Goal: Information Seeking & Learning: Learn about a topic

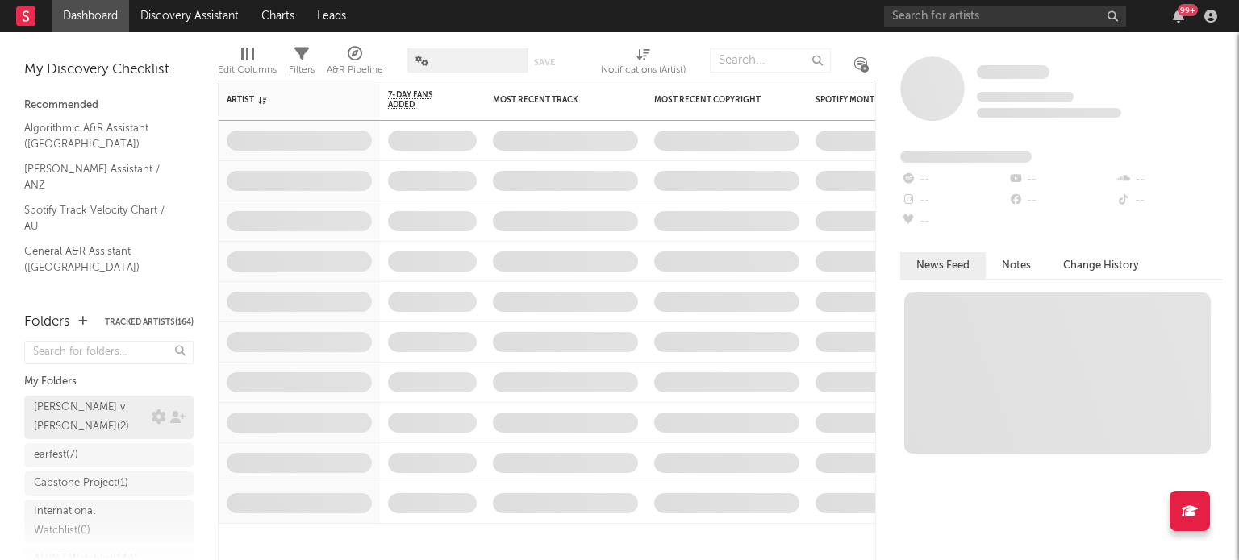
click at [103, 406] on div "[PERSON_NAME] v [PERSON_NAME] ( 2 )" at bounding box center [91, 417] width 114 height 39
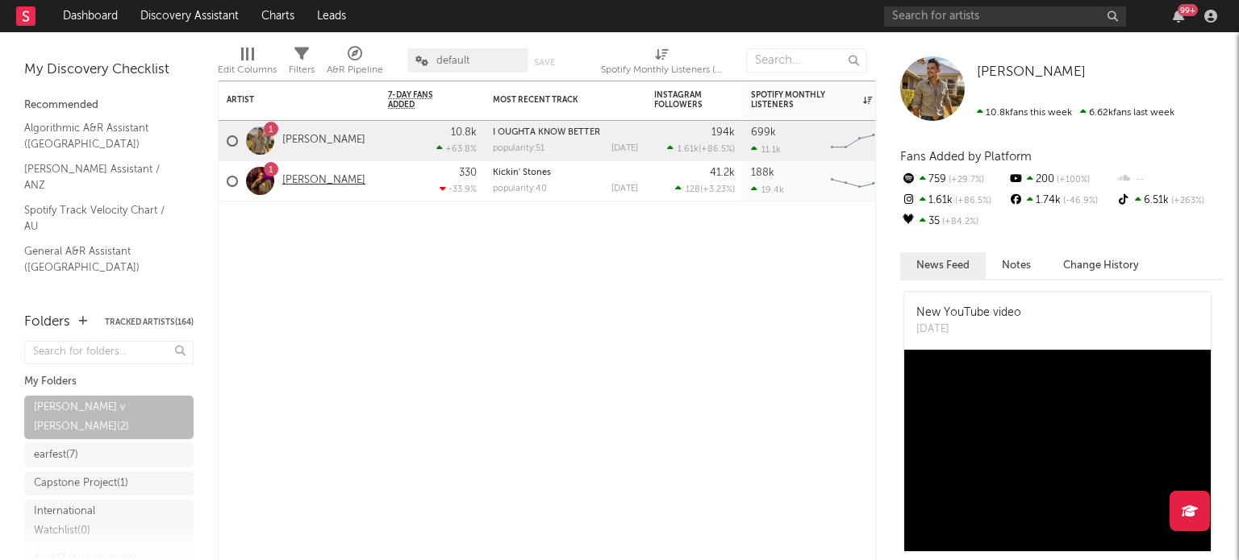
click at [310, 184] on link "[PERSON_NAME]" at bounding box center [323, 181] width 83 height 14
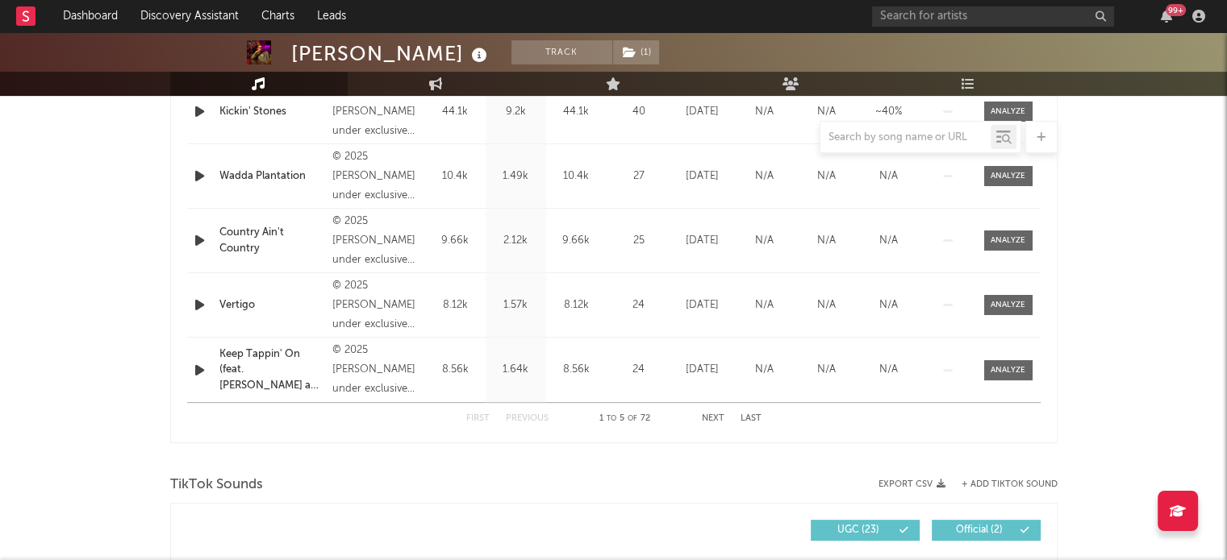
scroll to position [530, 0]
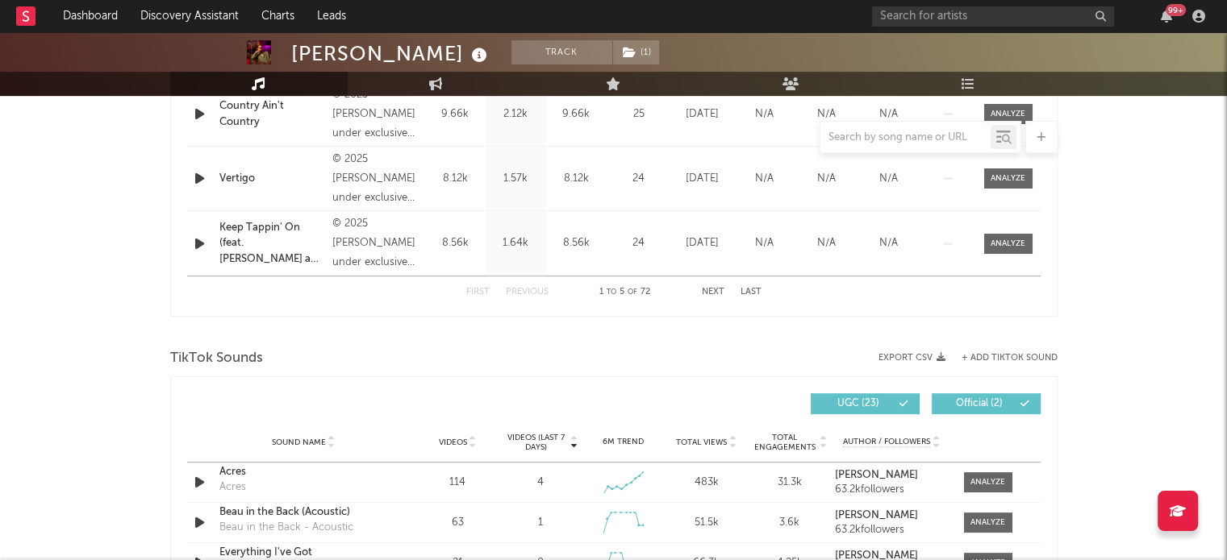
select select "6m"
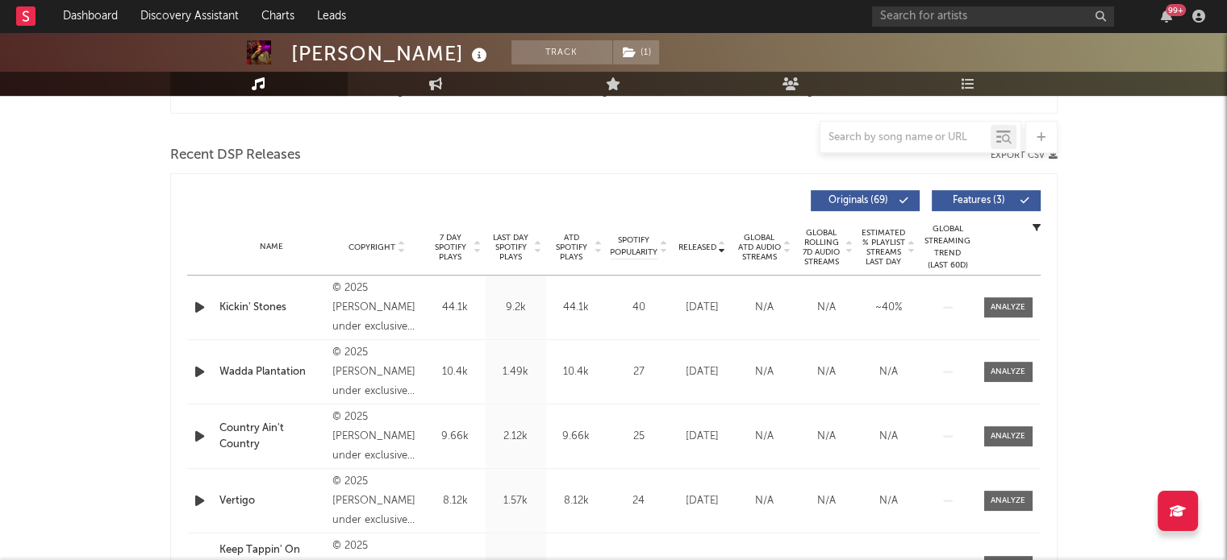
scroll to position [449, 0]
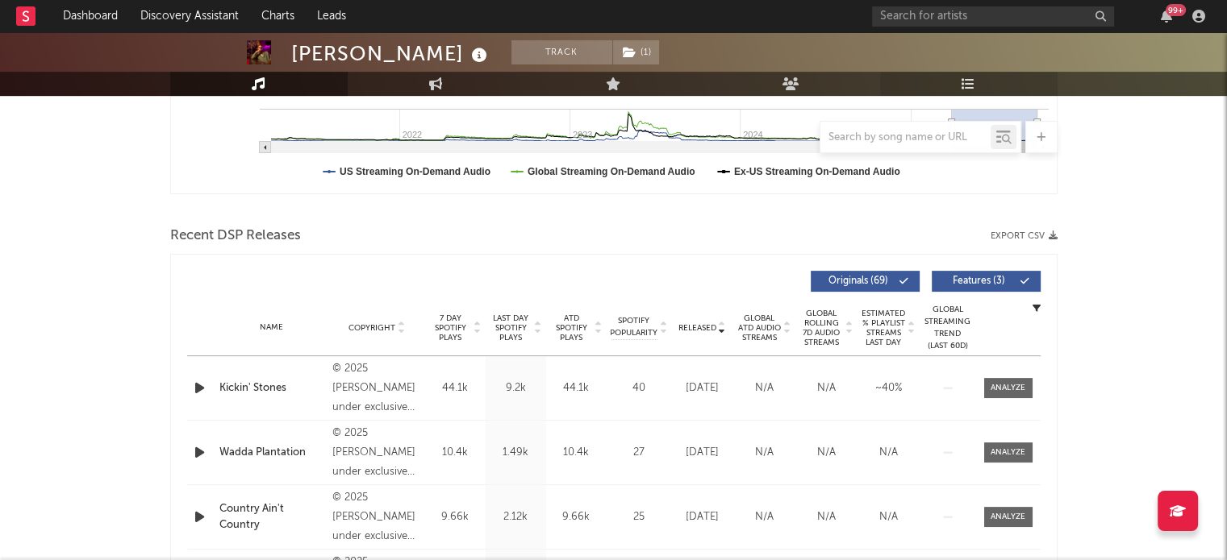
click at [983, 86] on link "Playlists/Charts" at bounding box center [968, 84] width 177 height 24
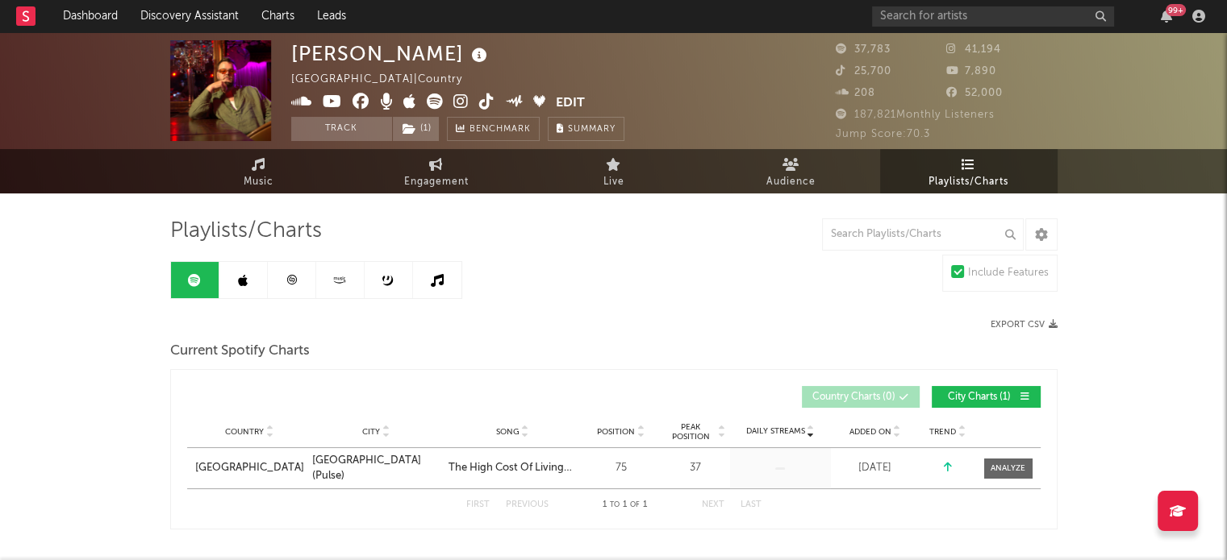
click at [252, 287] on link at bounding box center [243, 280] width 48 height 36
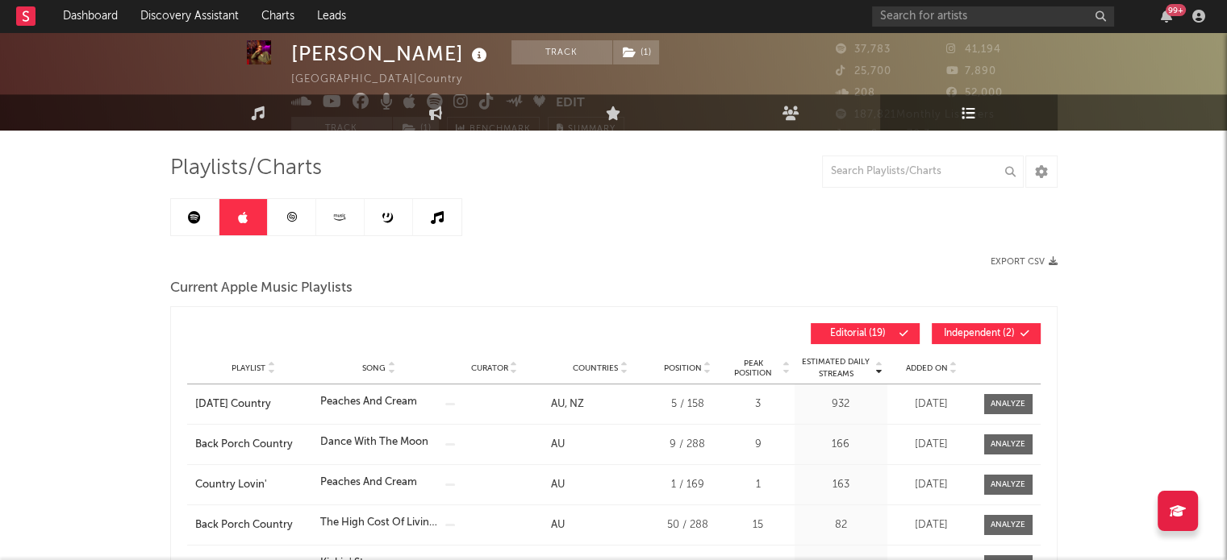
scroll to position [161, 0]
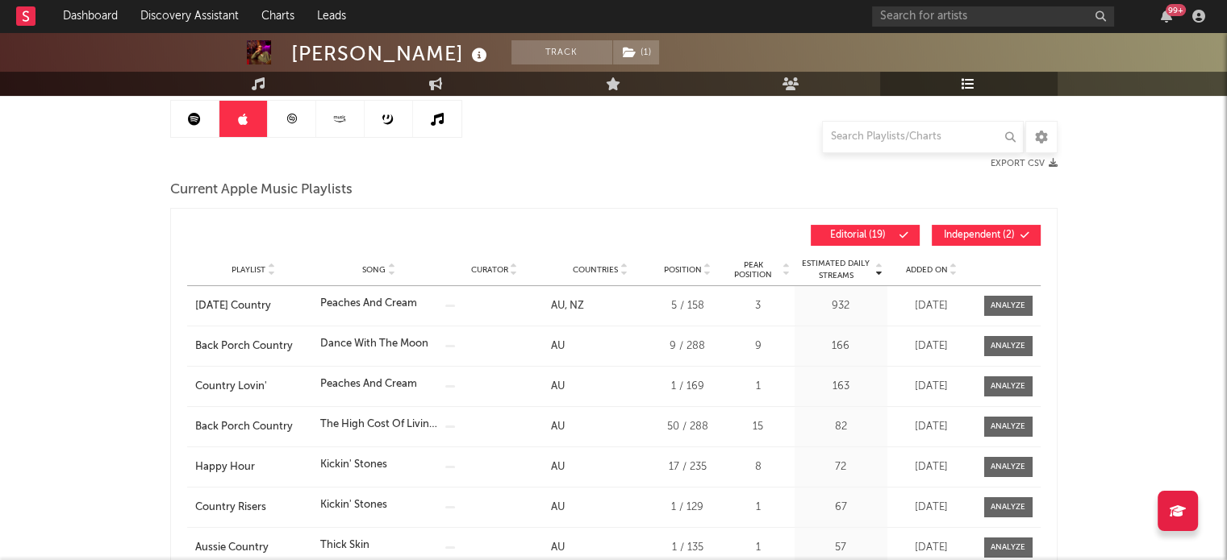
click at [185, 116] on link at bounding box center [195, 119] width 48 height 36
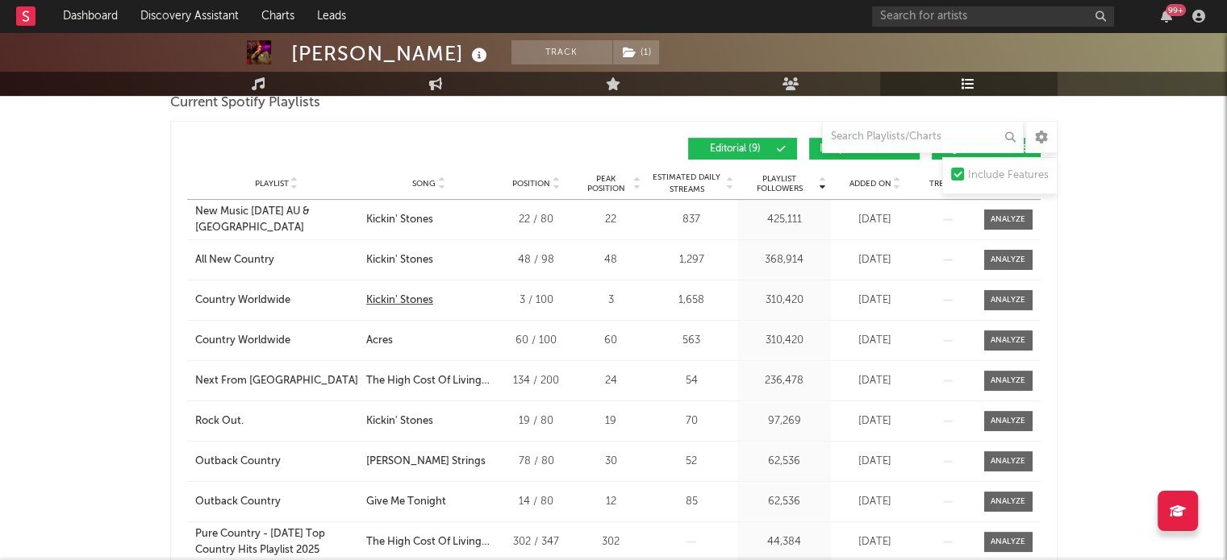
scroll to position [484, 0]
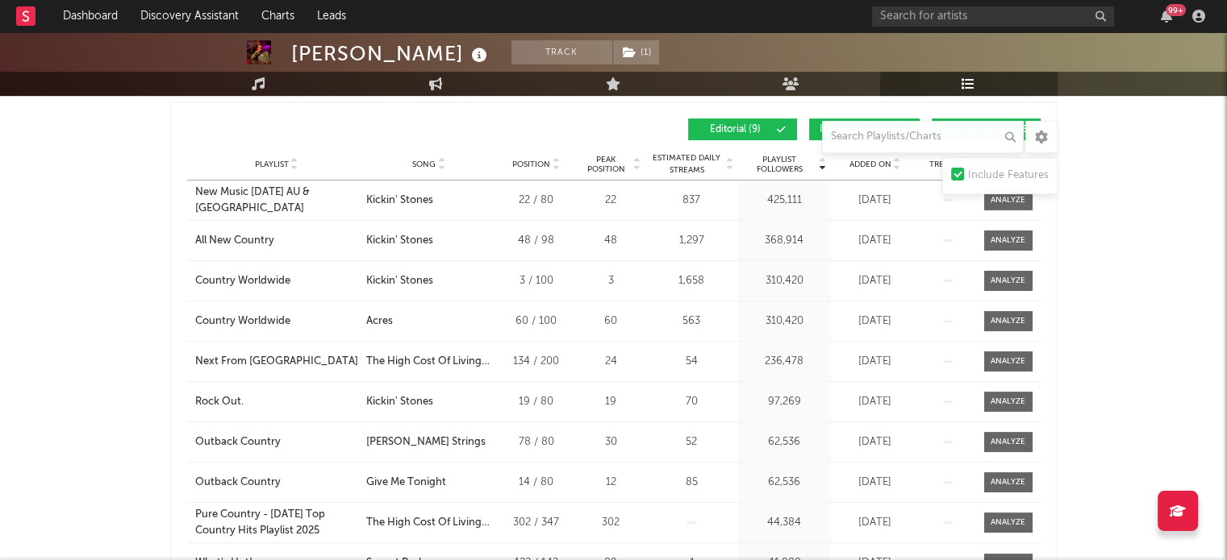
click at [410, 162] on div "Song" at bounding box center [429, 164] width 126 height 12
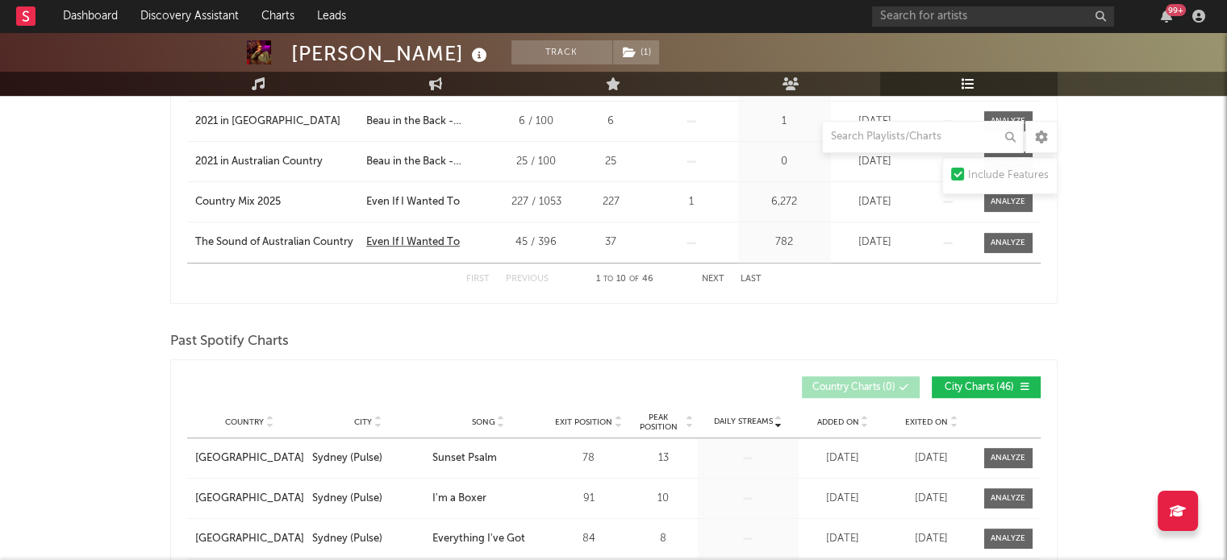
scroll to position [806, 0]
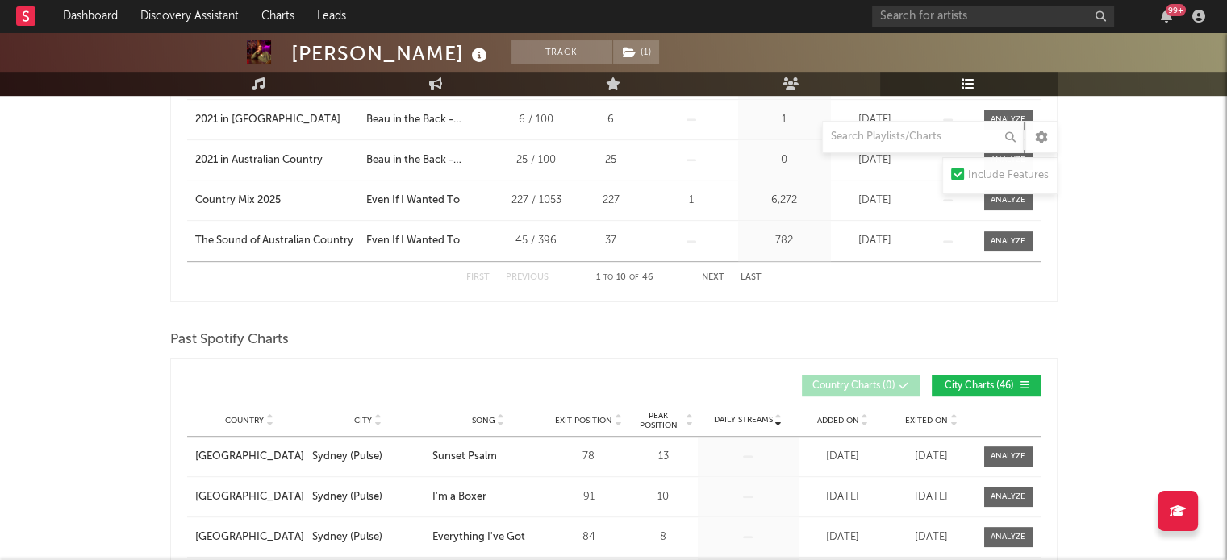
click at [702, 278] on button "Next" at bounding box center [713, 277] width 23 height 9
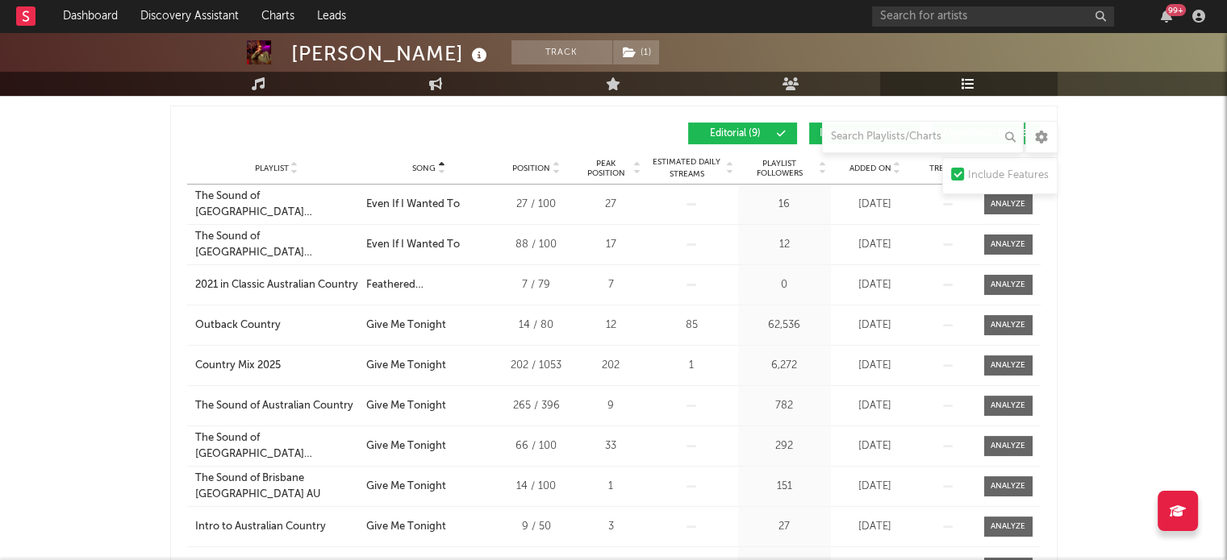
scroll to position [645, 0]
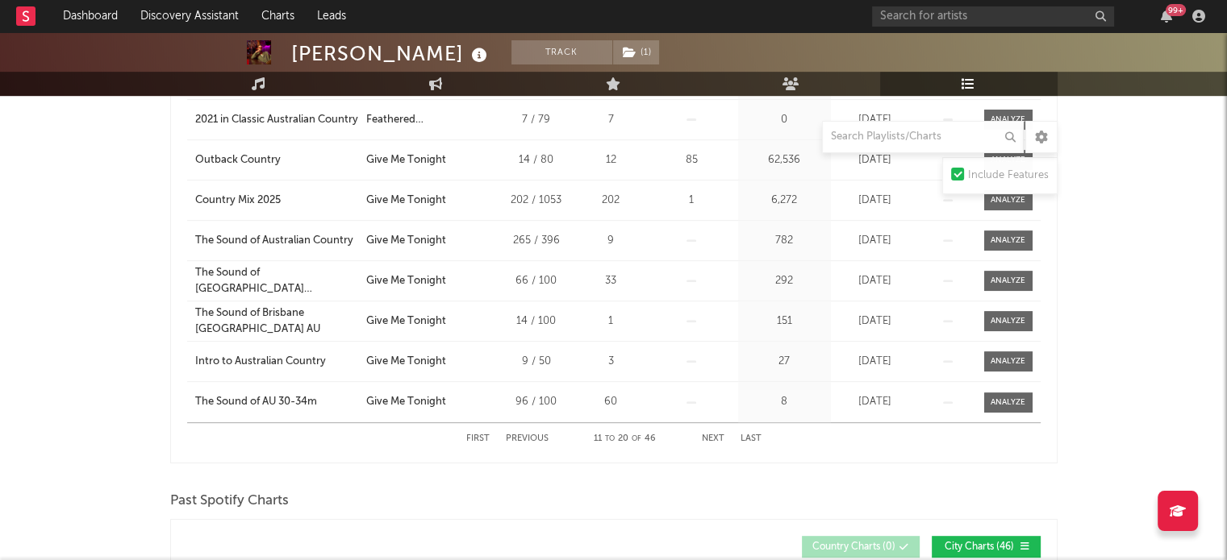
click at [706, 437] on button "Next" at bounding box center [713, 439] width 23 height 9
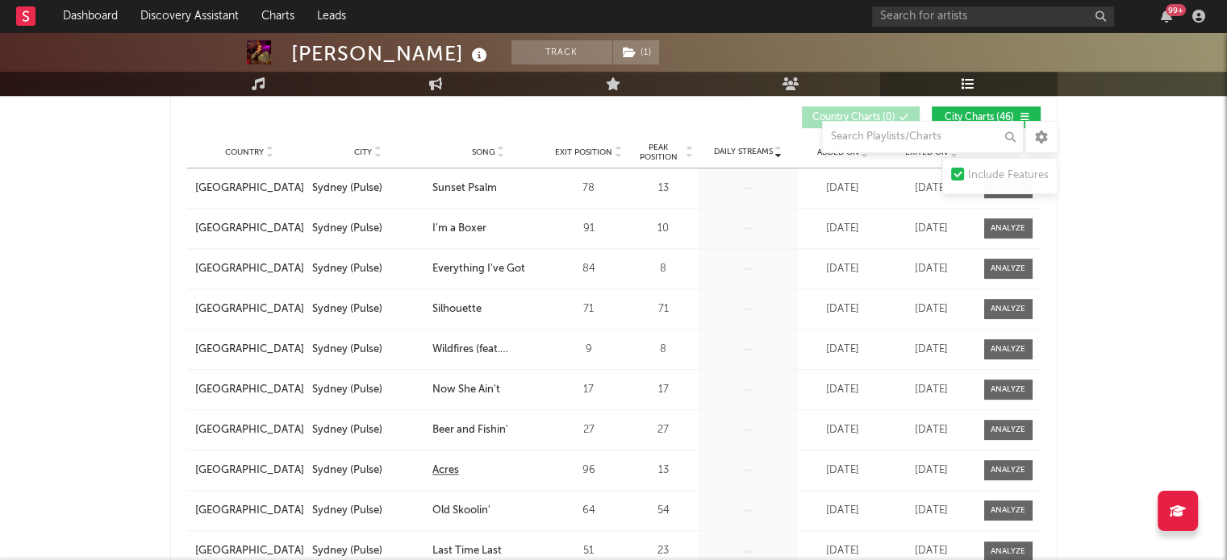
scroll to position [968, 0]
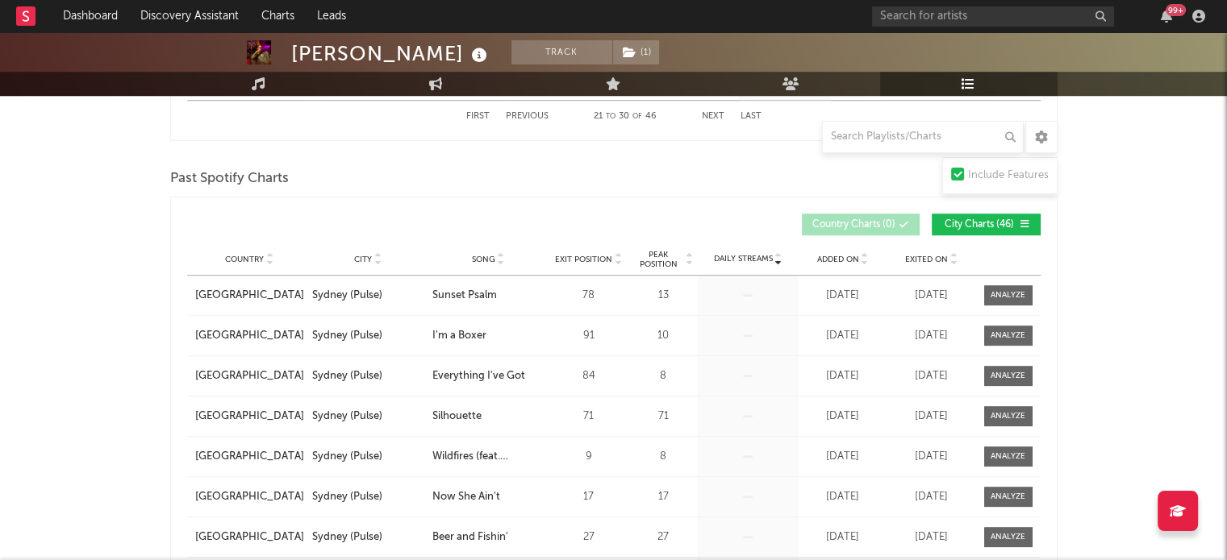
click at [490, 264] on div "Country City Song Exit Position Peak Position Estimated Daily Streams Playlist …" at bounding box center [613, 260] width 853 height 32
click at [489, 255] on span "Song" at bounding box center [483, 260] width 23 height 10
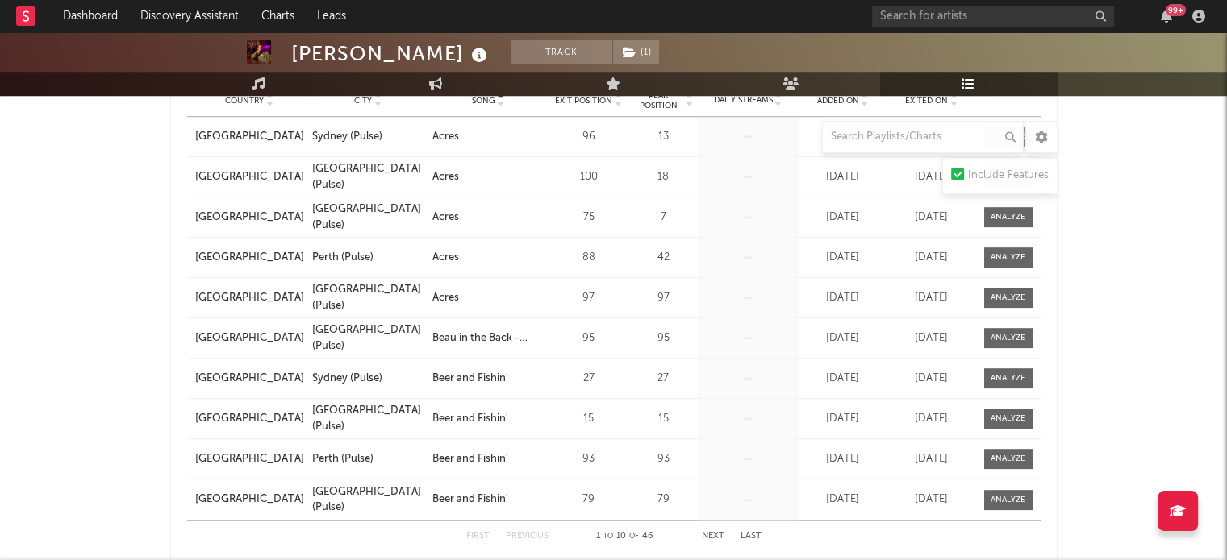
scroll to position [1129, 0]
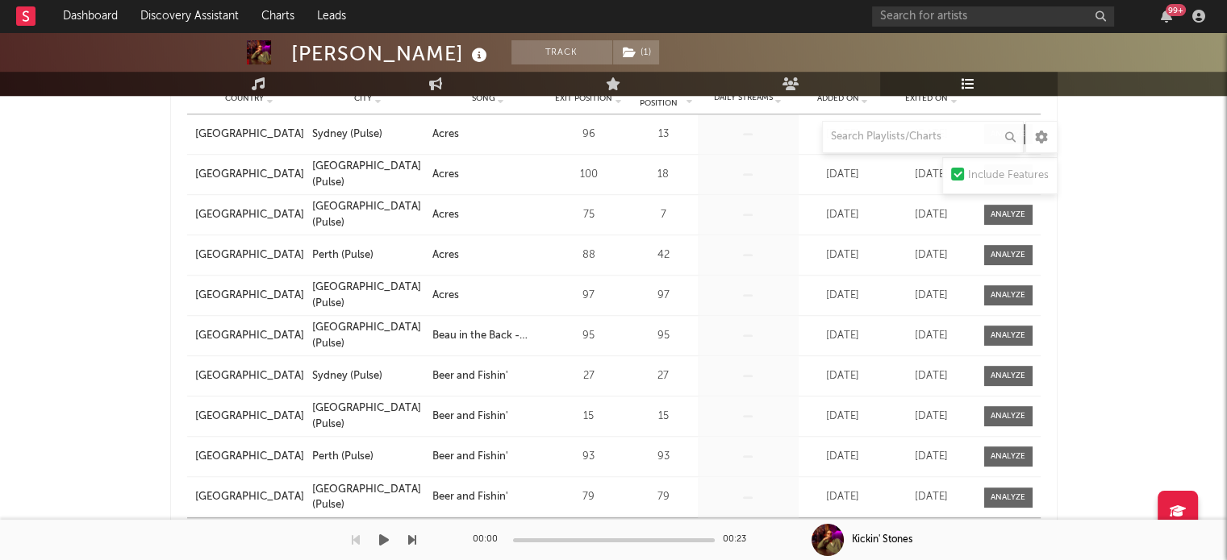
click at [705, 531] on div "00:00 00:23" at bounding box center [614, 540] width 282 height 40
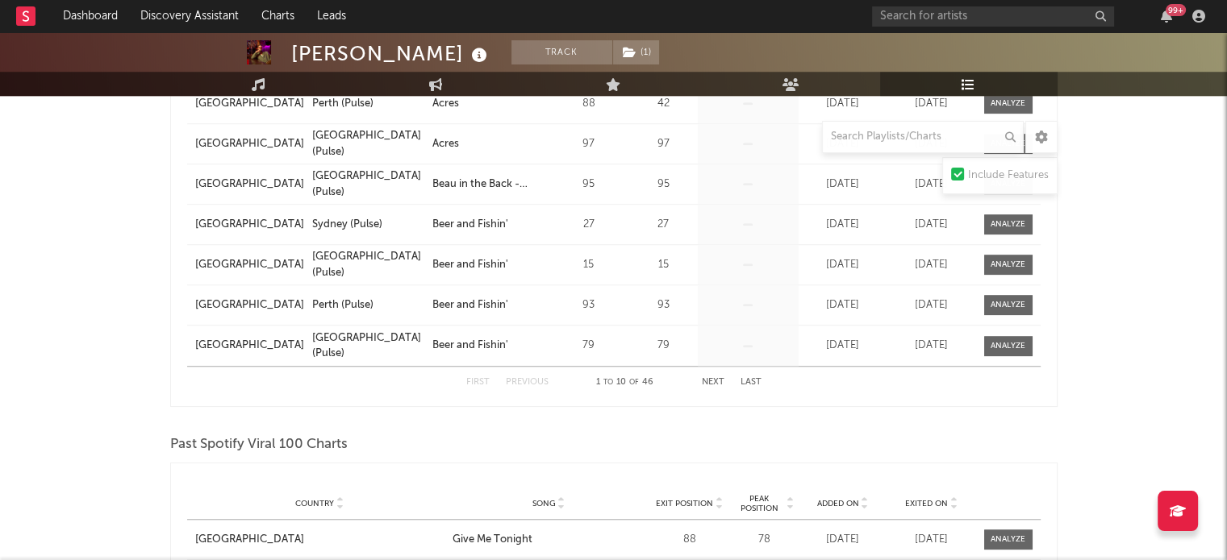
scroll to position [1290, 0]
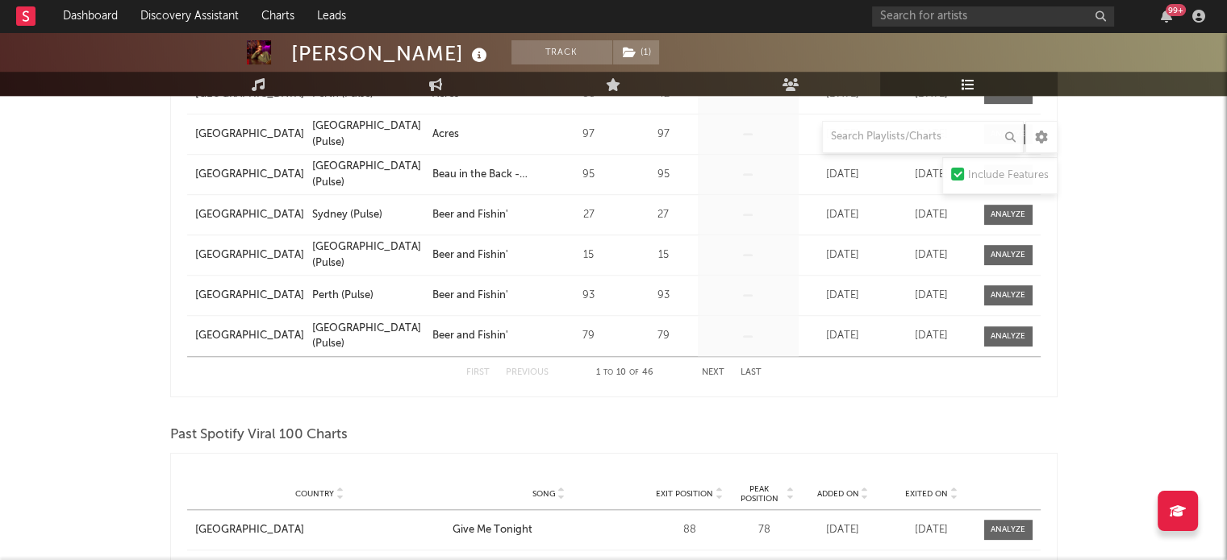
click at [710, 378] on div "First Previous 1 to 10 of 46 Next Last" at bounding box center [613, 372] width 295 height 31
click at [710, 375] on button "Next" at bounding box center [713, 373] width 23 height 9
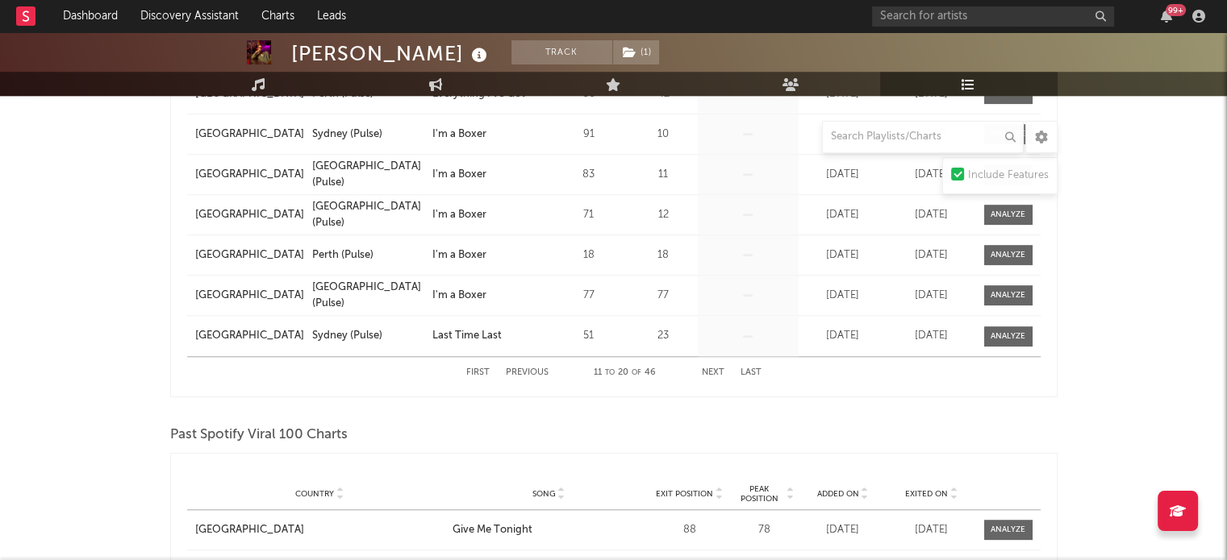
click at [710, 375] on button "Next" at bounding box center [713, 373] width 23 height 9
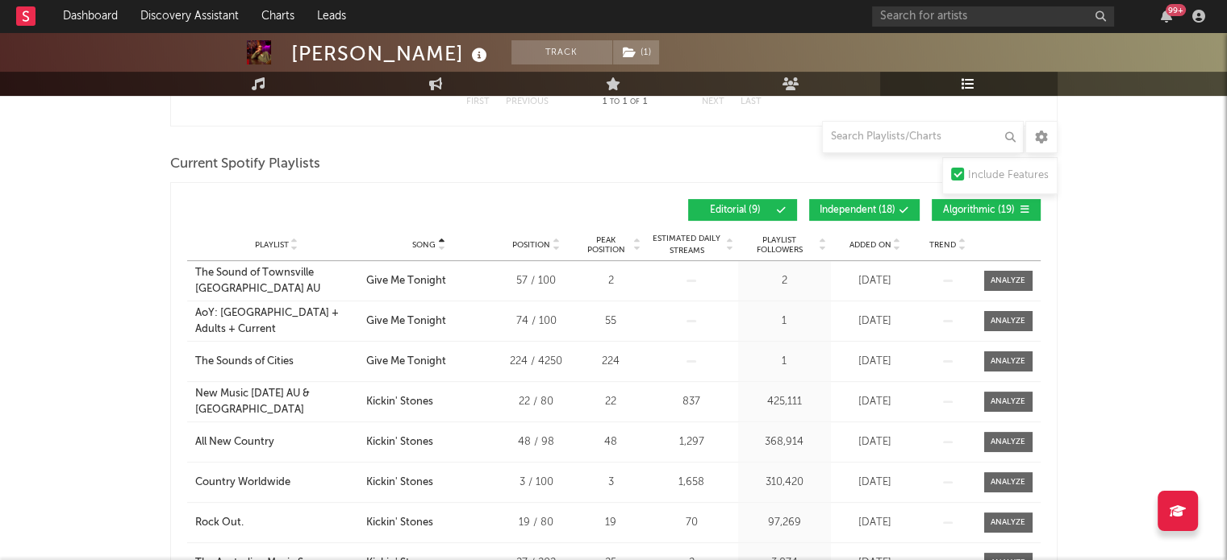
scroll to position [81, 0]
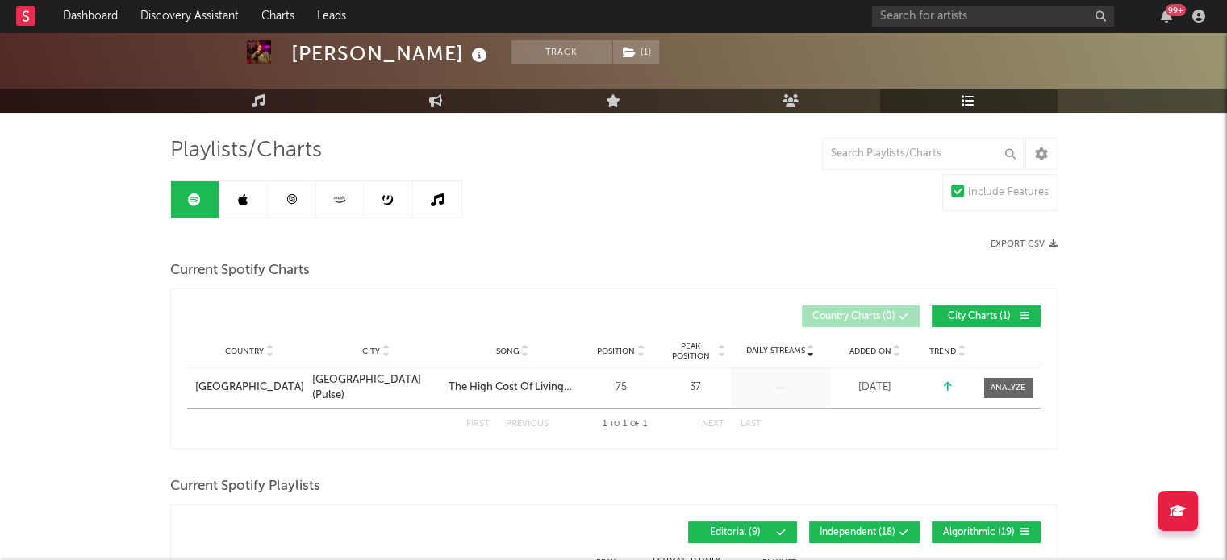
click at [239, 204] on icon at bounding box center [243, 200] width 10 height 13
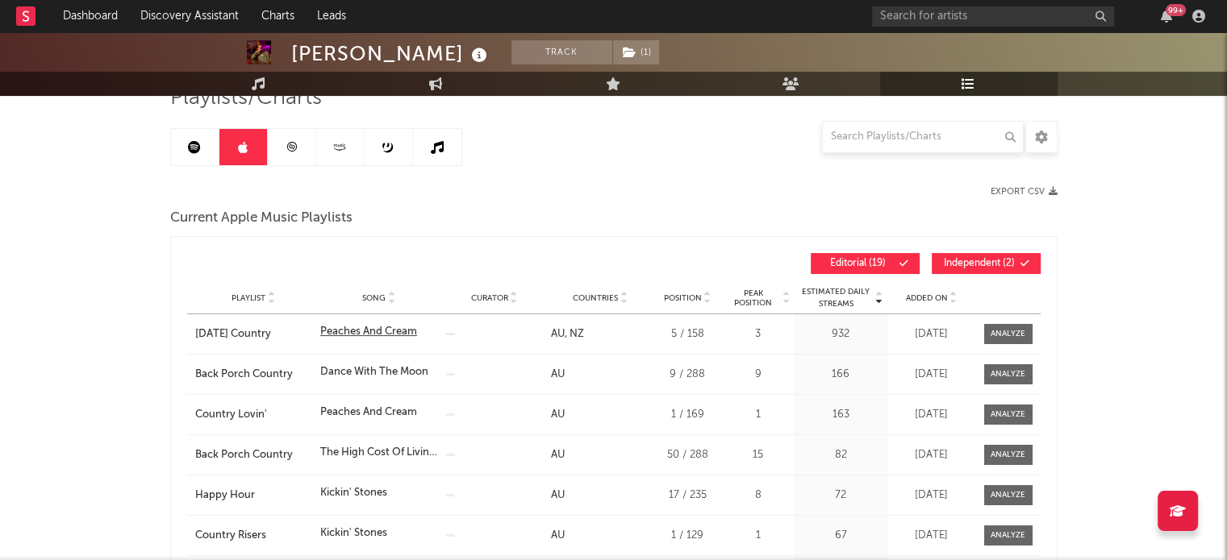
scroll to position [161, 0]
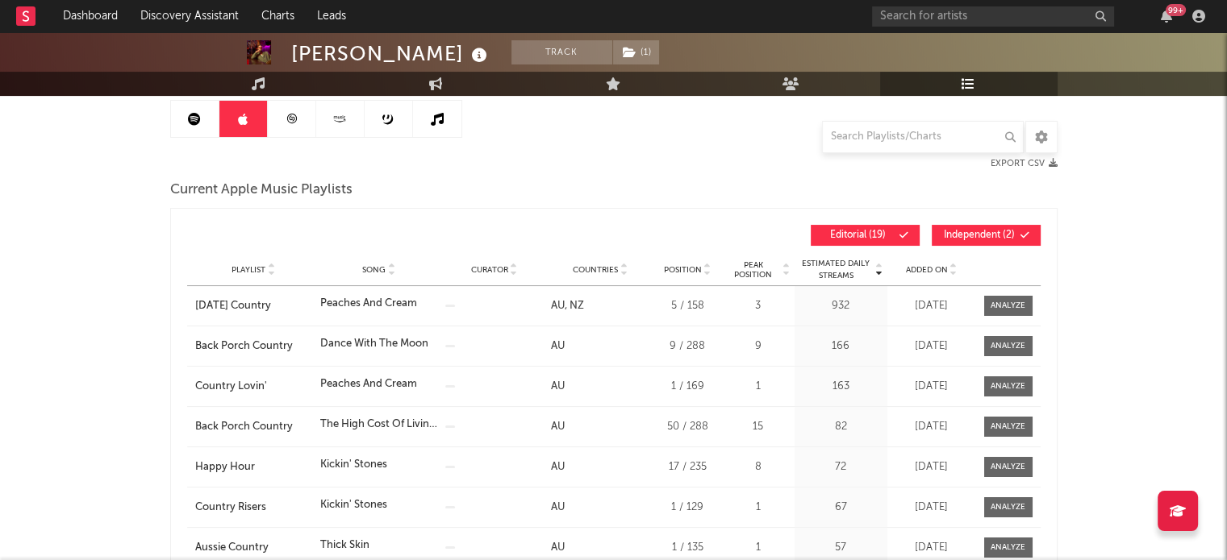
click at [368, 265] on span "Song" at bounding box center [373, 270] width 23 height 10
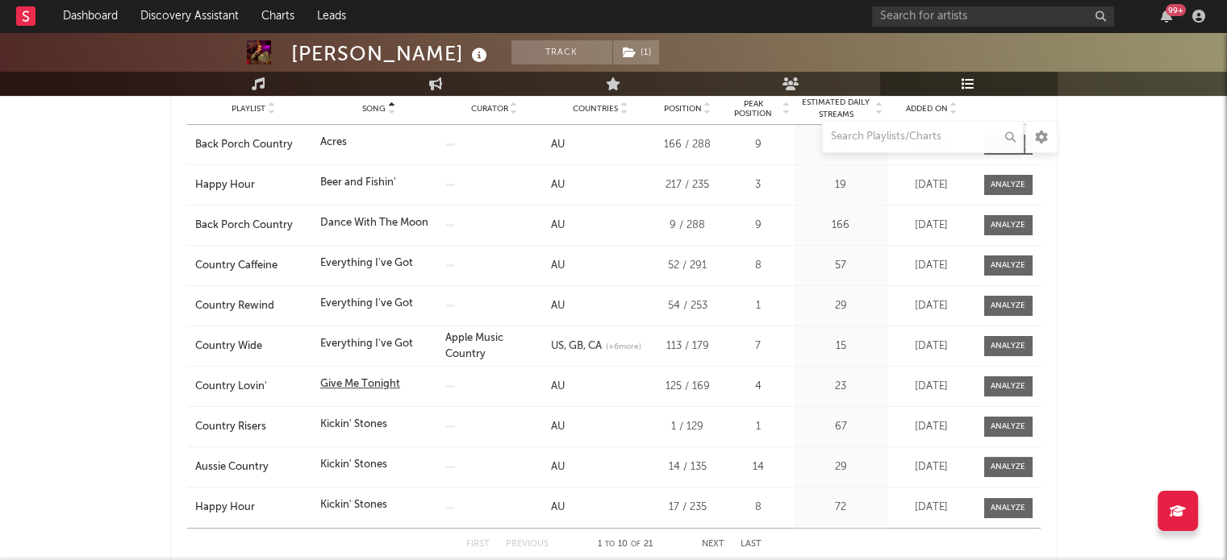
scroll to position [242, 0]
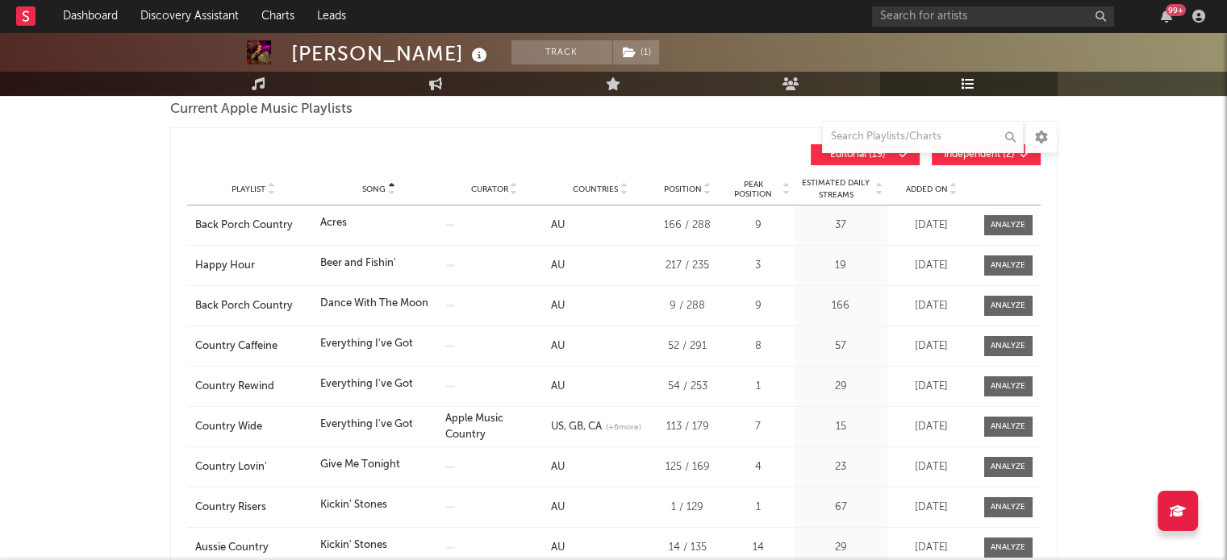
click at [381, 195] on div "Playlist Song Curator Genre Countries Country Chart Type Position Peak Position…" at bounding box center [613, 189] width 853 height 32
click at [381, 190] on span "Song" at bounding box center [373, 190] width 23 height 10
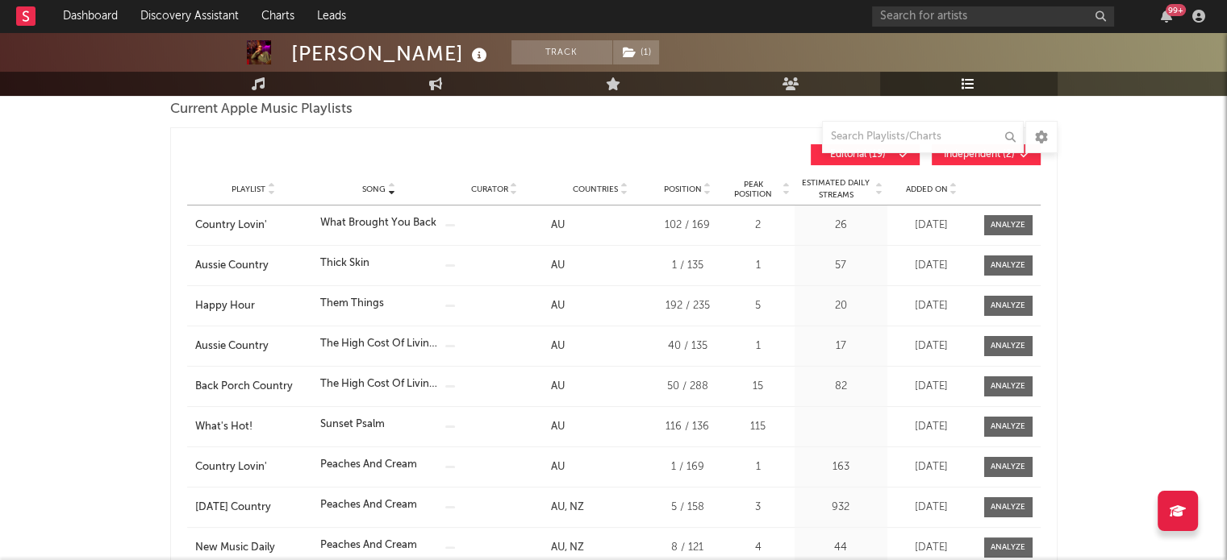
click at [381, 190] on span "Song" at bounding box center [373, 190] width 23 height 10
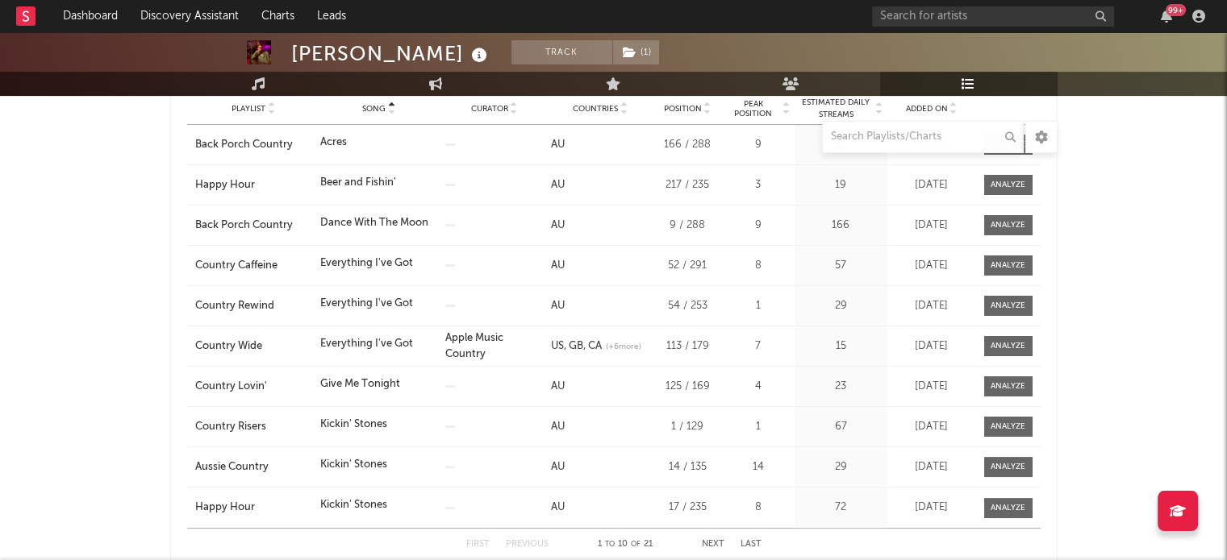
scroll to position [484, 0]
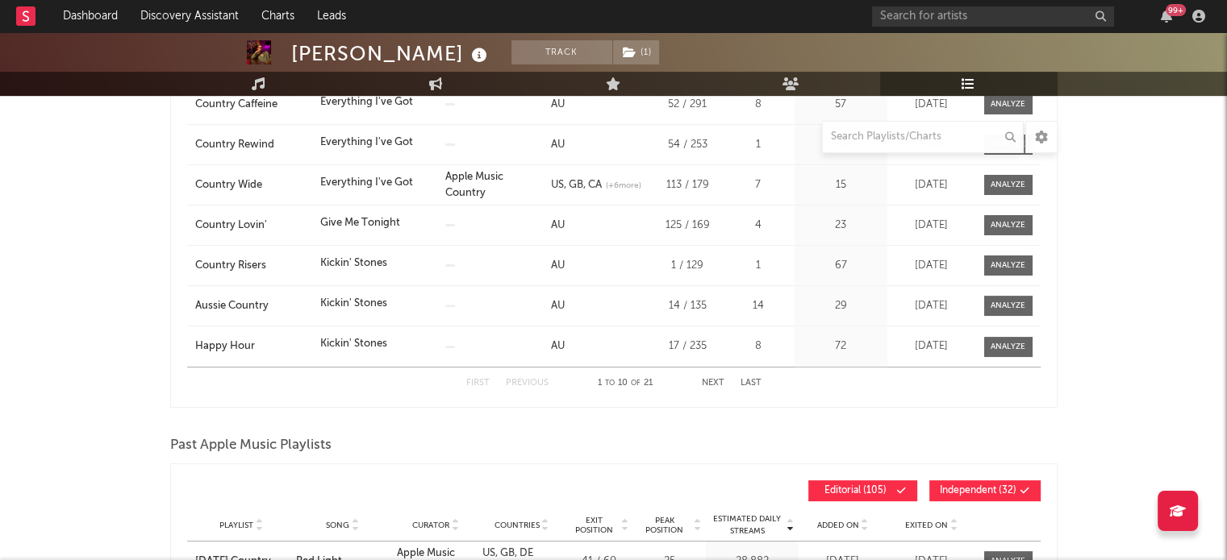
click at [708, 381] on button "Next" at bounding box center [713, 383] width 23 height 9
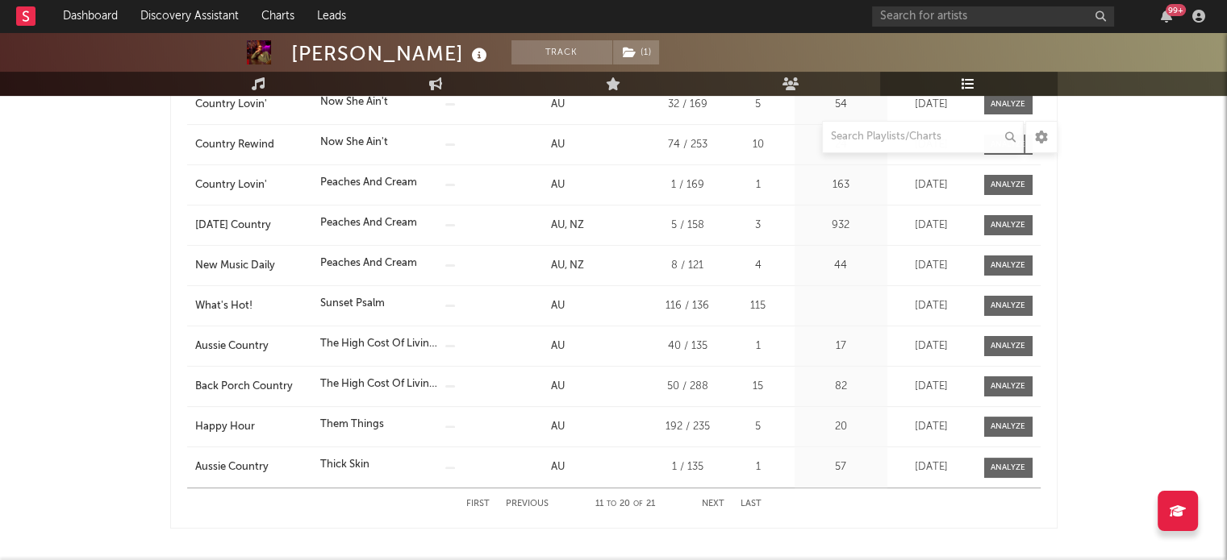
scroll to position [443, 0]
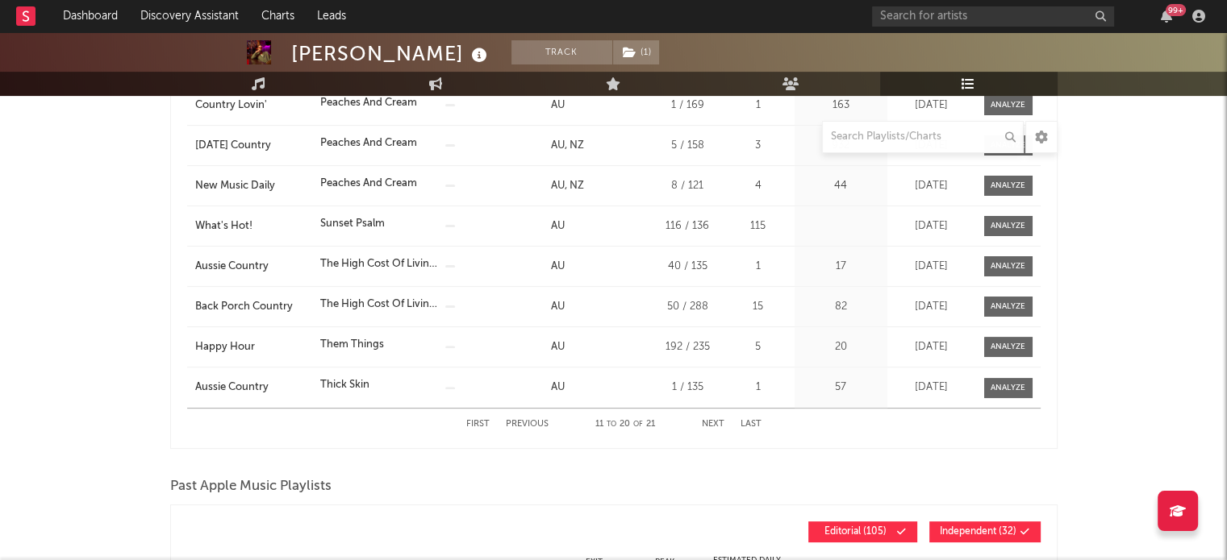
click at [708, 425] on button "Next" at bounding box center [713, 424] width 23 height 9
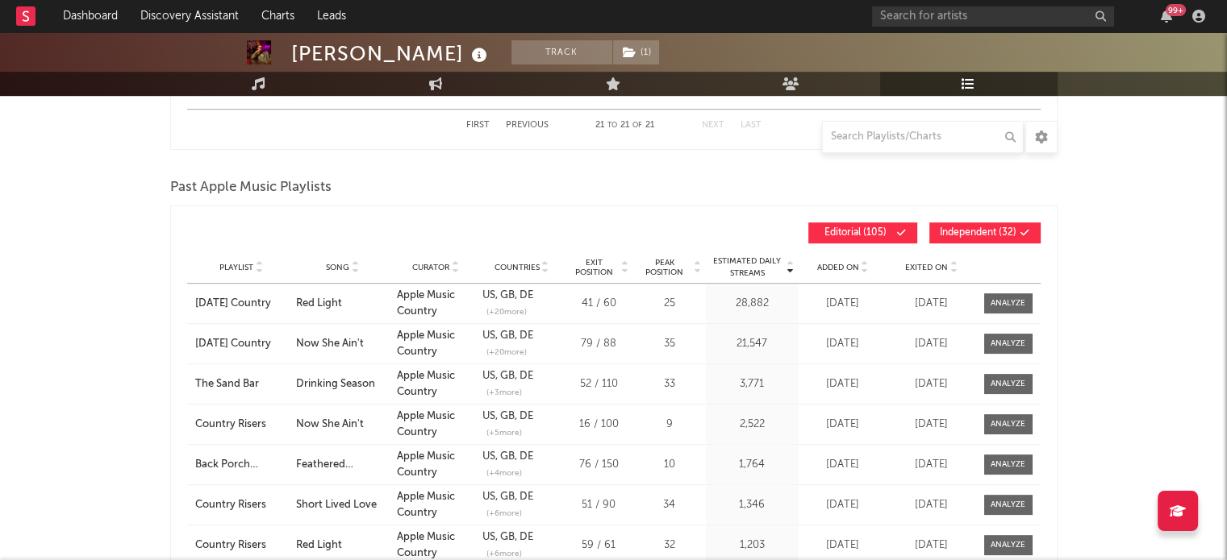
scroll to position [846, 0]
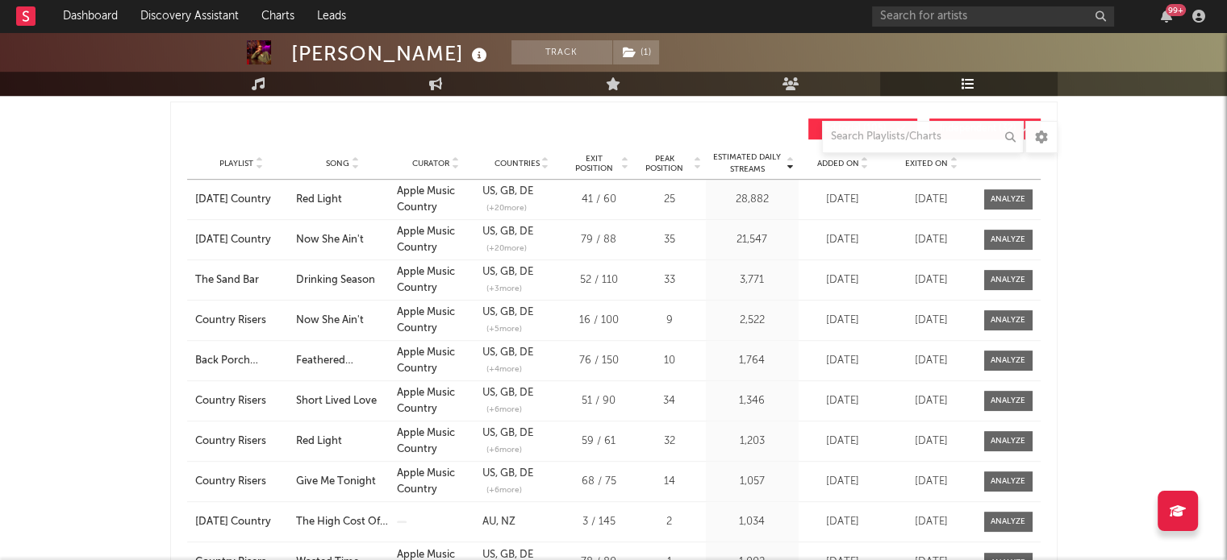
click at [352, 153] on div "Playlist Song Curator Genre Countries Country Chart Type Exit Position Peak Pos…" at bounding box center [613, 164] width 853 height 32
click at [352, 168] on icon at bounding box center [355, 167] width 8 height 6
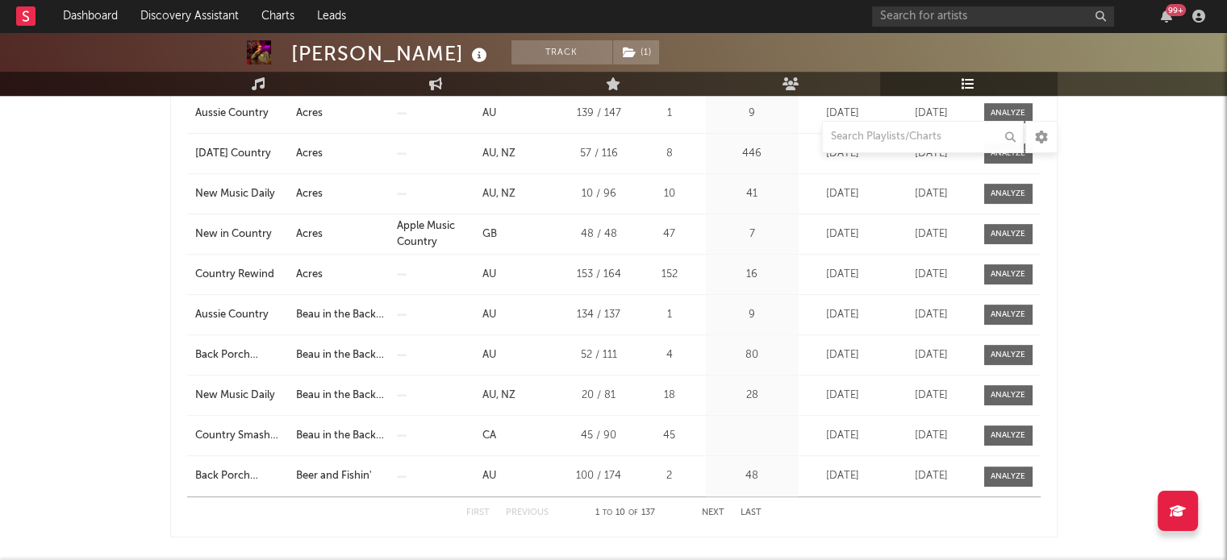
scroll to position [1088, 0]
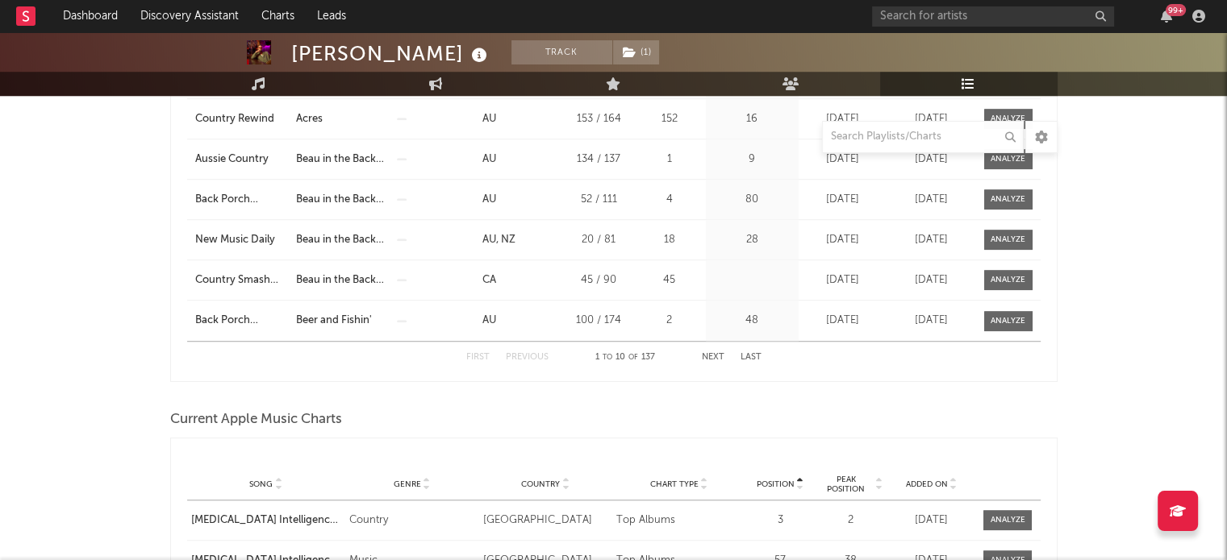
click at [710, 353] on button "Next" at bounding box center [713, 357] width 23 height 9
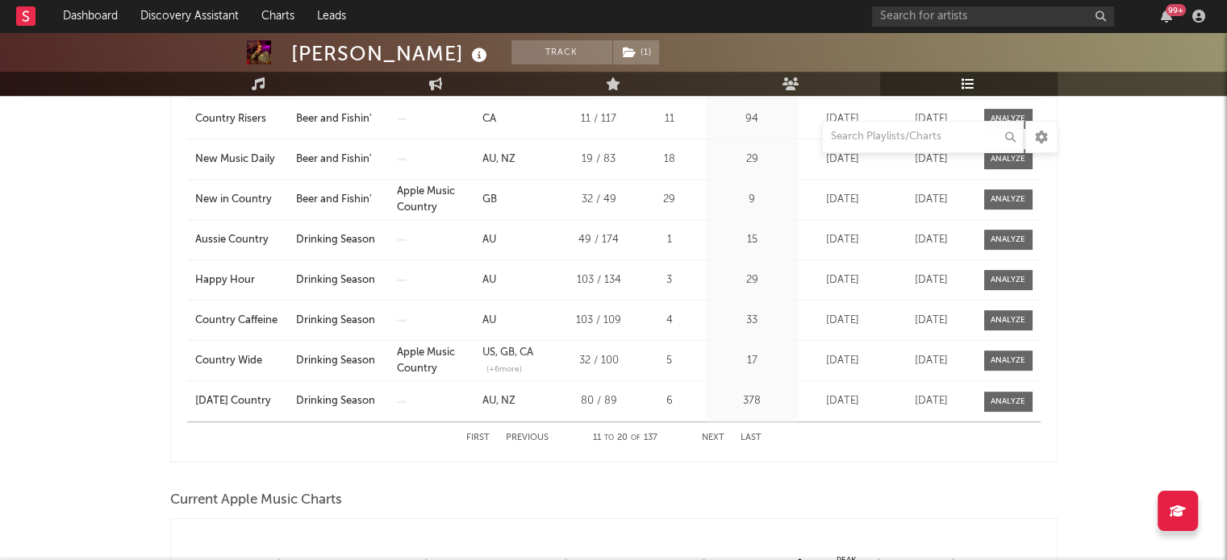
click at [713, 434] on button "Next" at bounding box center [713, 438] width 23 height 9
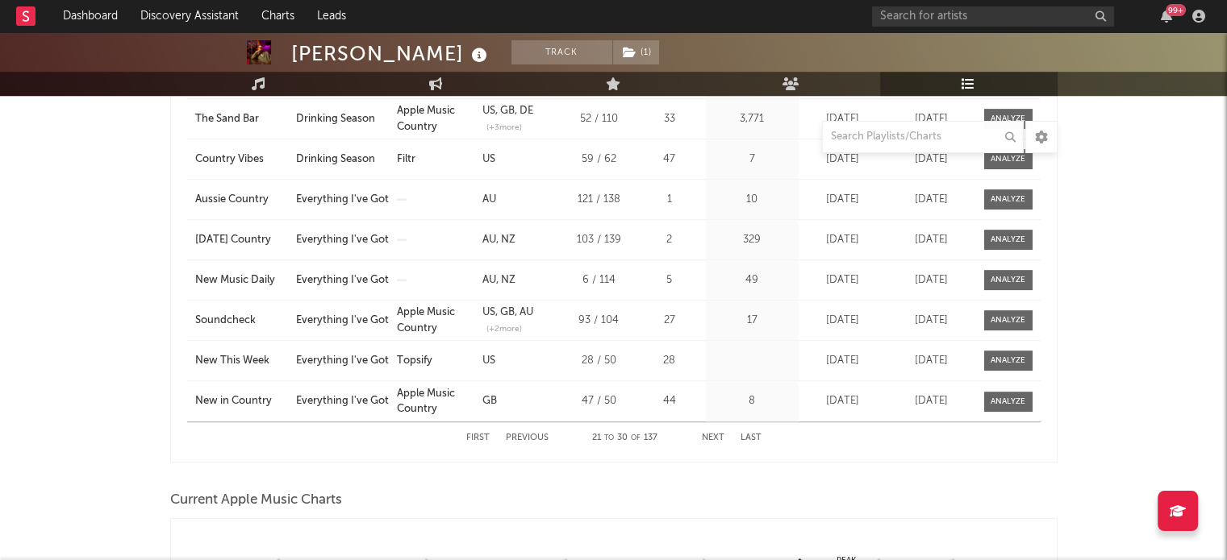
click at [713, 435] on button "Next" at bounding box center [713, 438] width 23 height 9
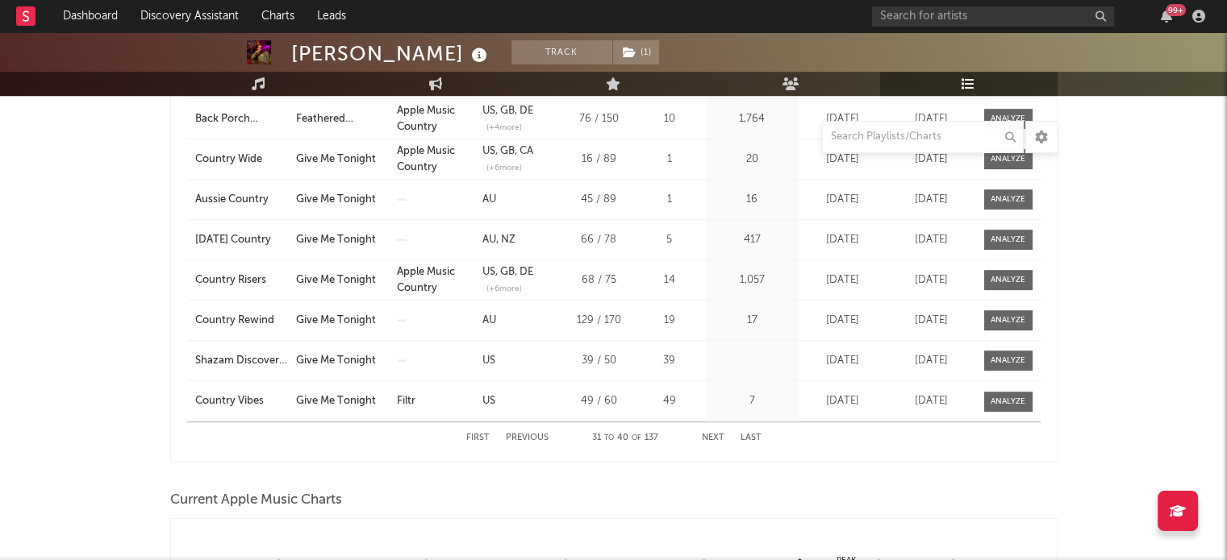
click at [713, 435] on button "Next" at bounding box center [713, 438] width 23 height 9
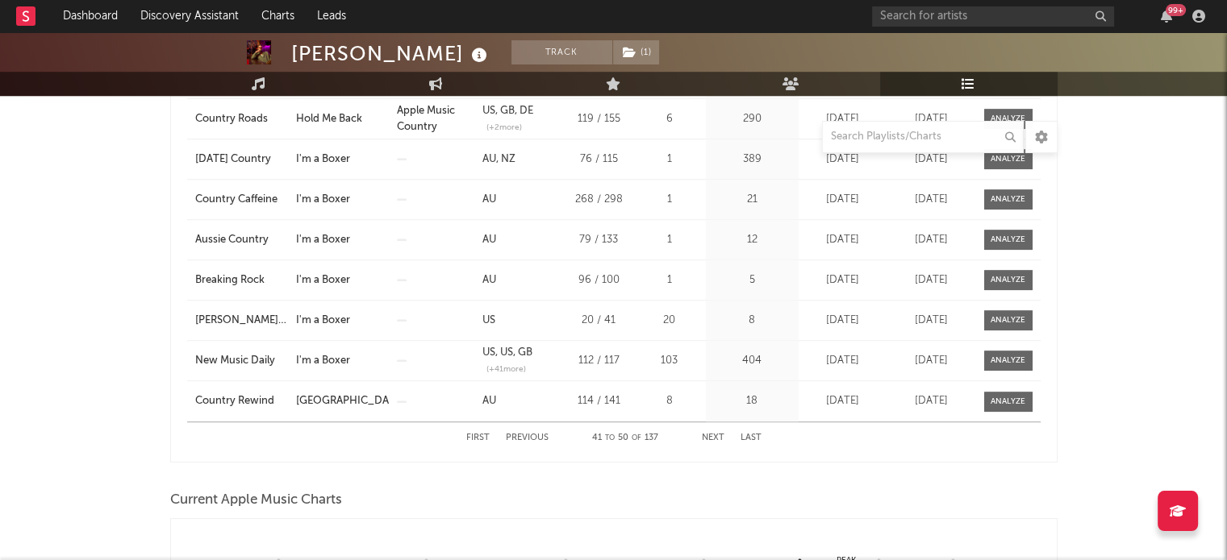
click at [713, 435] on button "Next" at bounding box center [713, 438] width 23 height 9
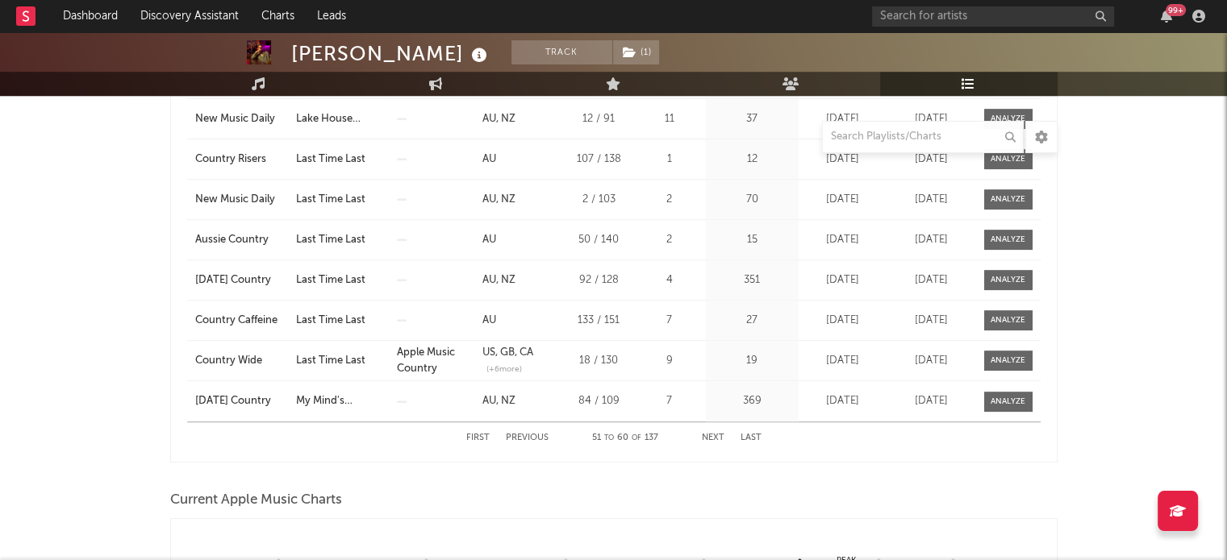
click at [713, 435] on button "Next" at bounding box center [713, 438] width 23 height 9
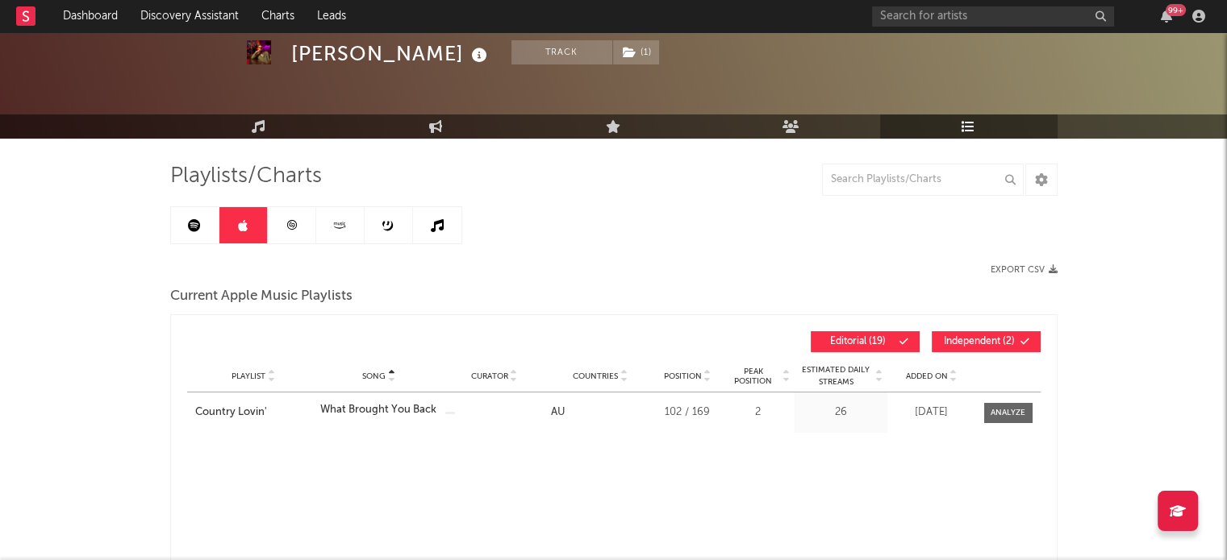
scroll to position [81, 0]
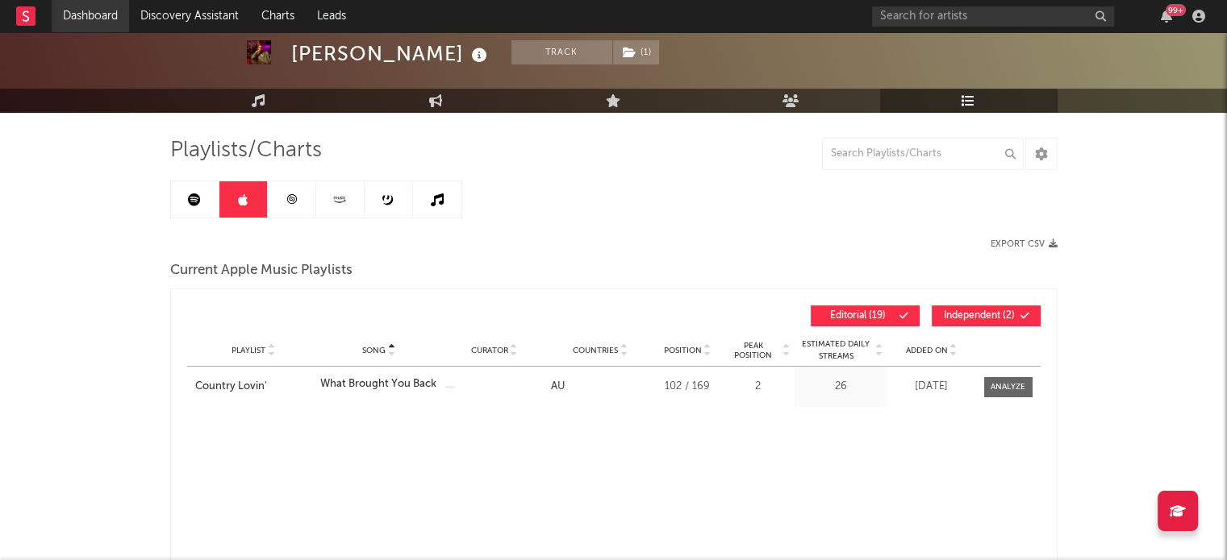
click at [70, 15] on link "Dashboard" at bounding box center [90, 16] width 77 height 32
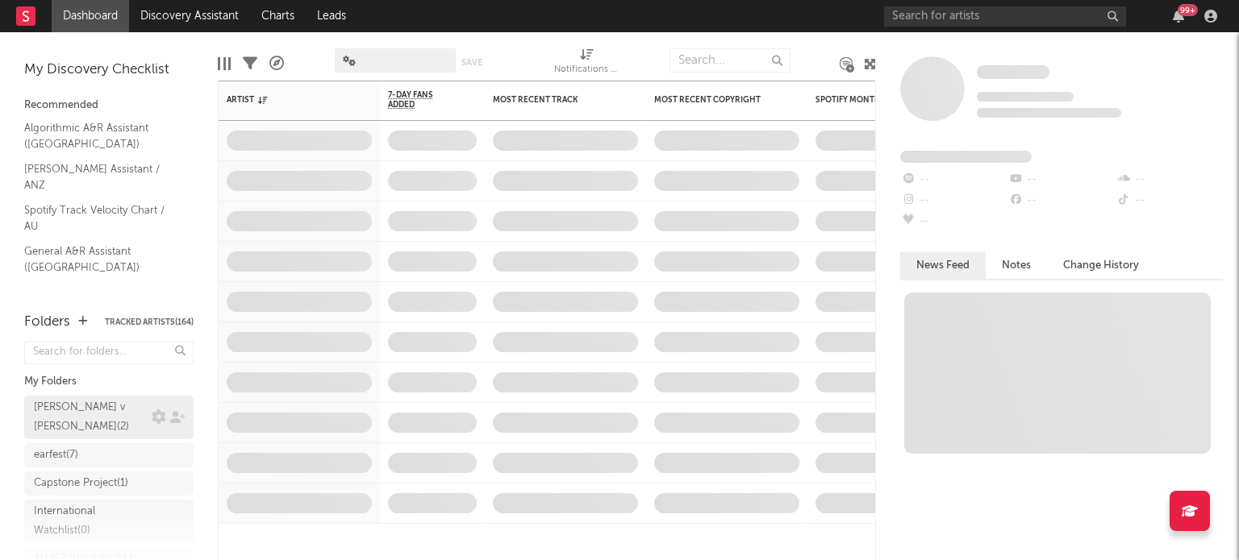
click at [97, 410] on div "[PERSON_NAME] v [PERSON_NAME] ( 2 )" at bounding box center [91, 417] width 114 height 39
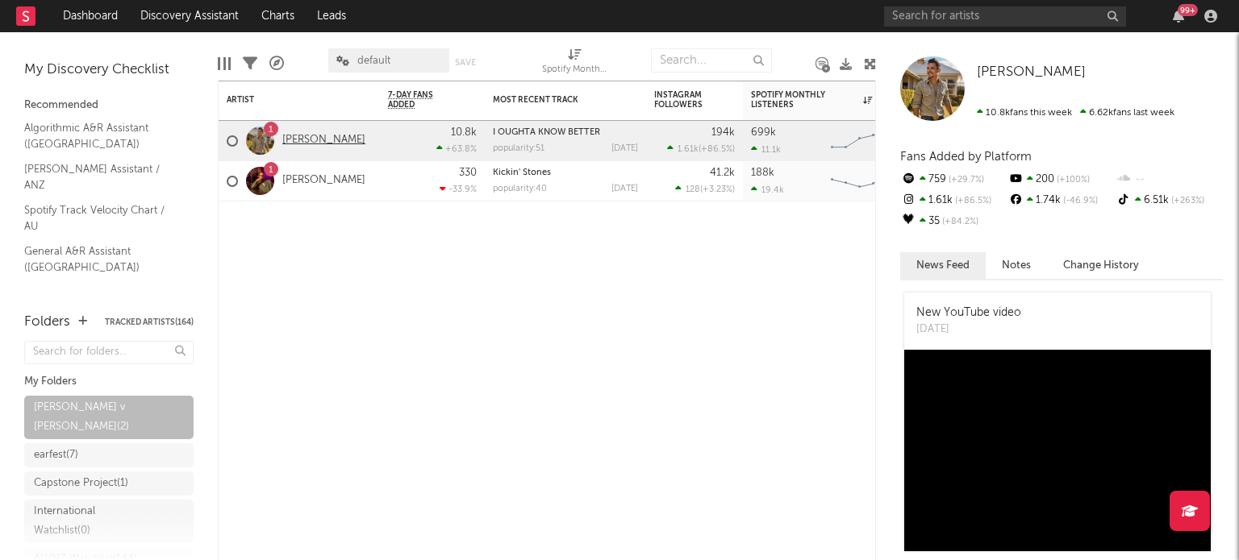
click at [320, 143] on link "[PERSON_NAME]" at bounding box center [323, 141] width 83 height 14
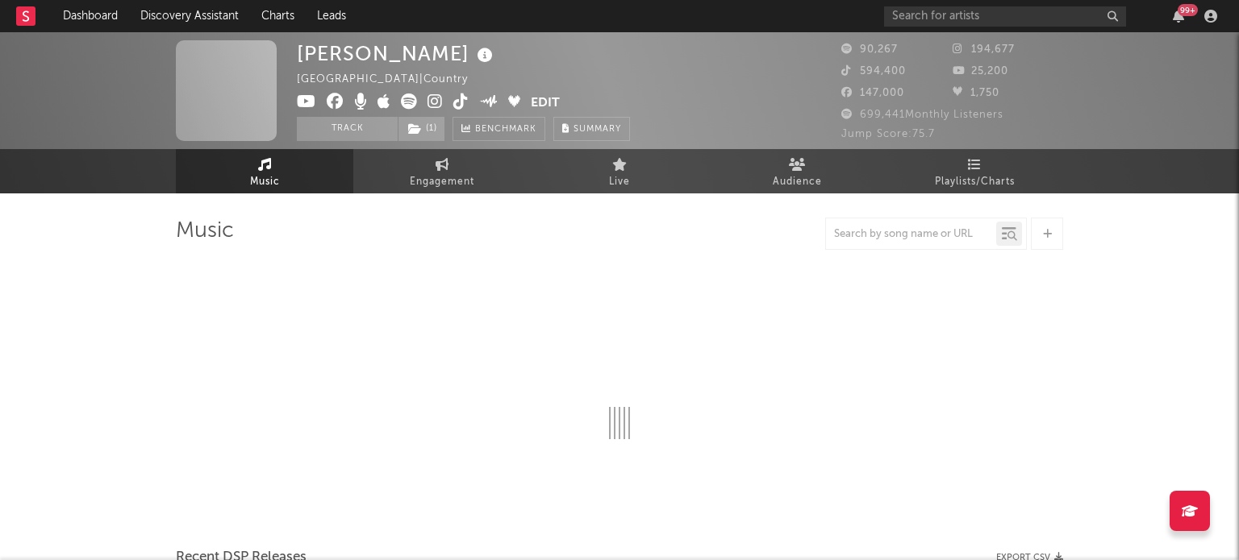
select select "6m"
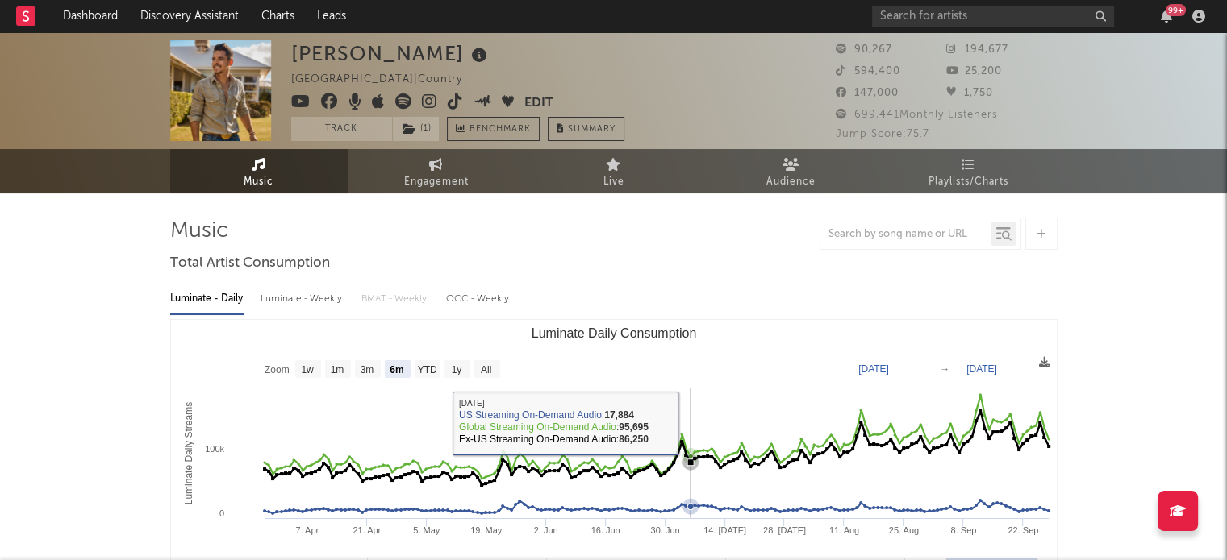
select select "6m"
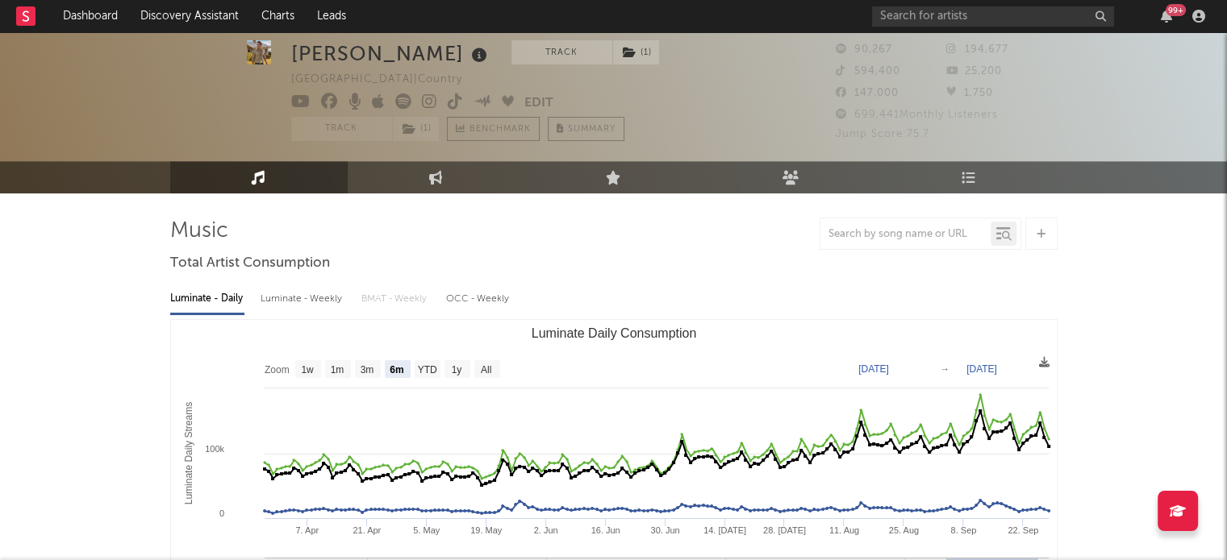
scroll to position [81, 0]
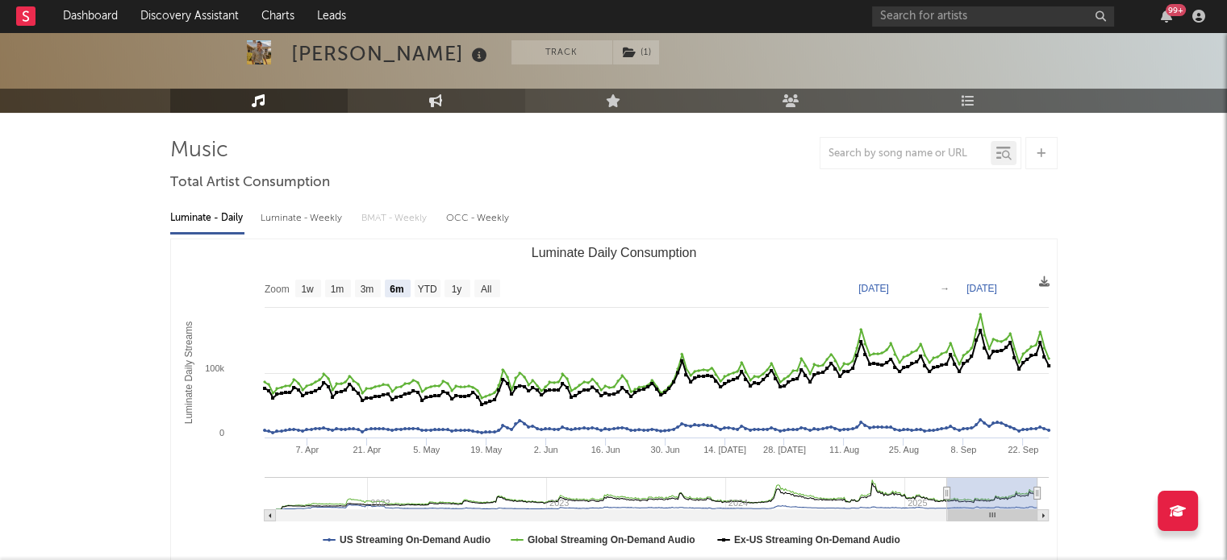
click at [432, 98] on icon at bounding box center [436, 100] width 14 height 13
select select "1w"
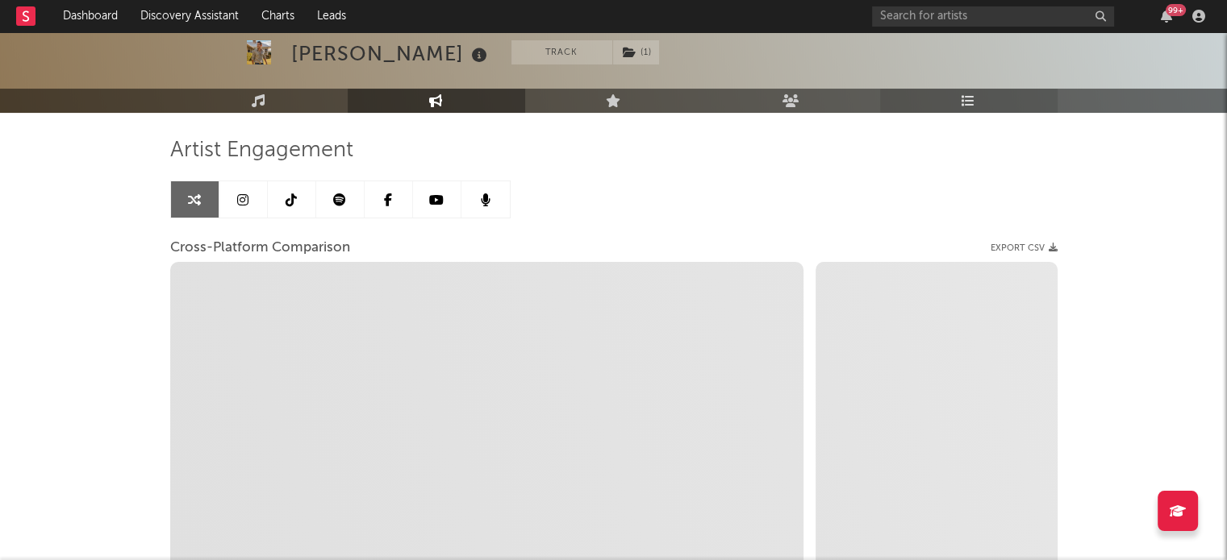
click at [928, 94] on link "Playlists/Charts" at bounding box center [968, 101] width 177 height 24
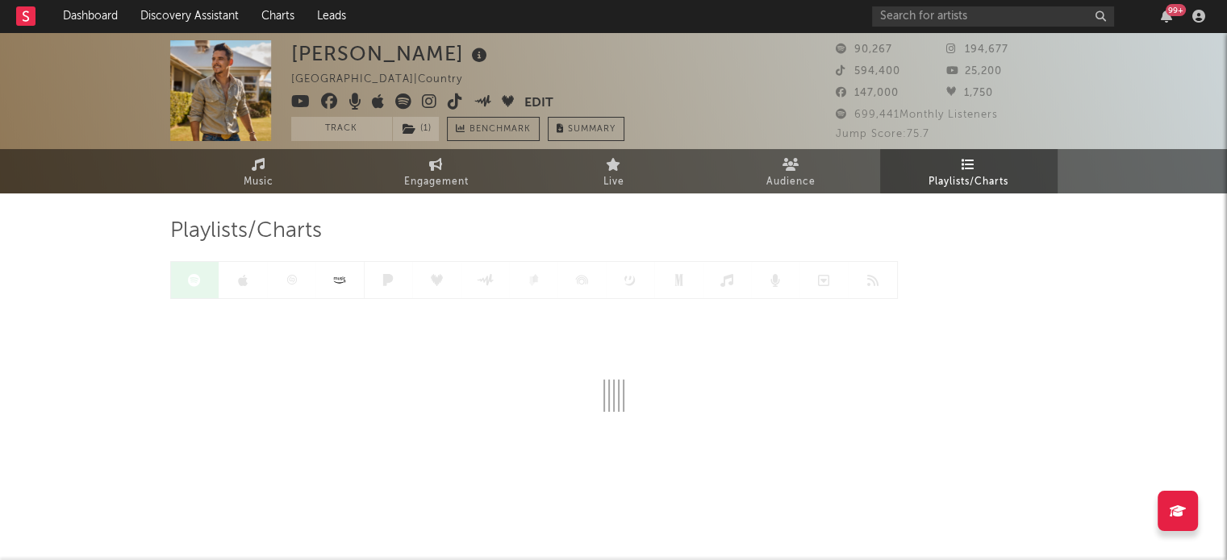
scroll to position [4, 0]
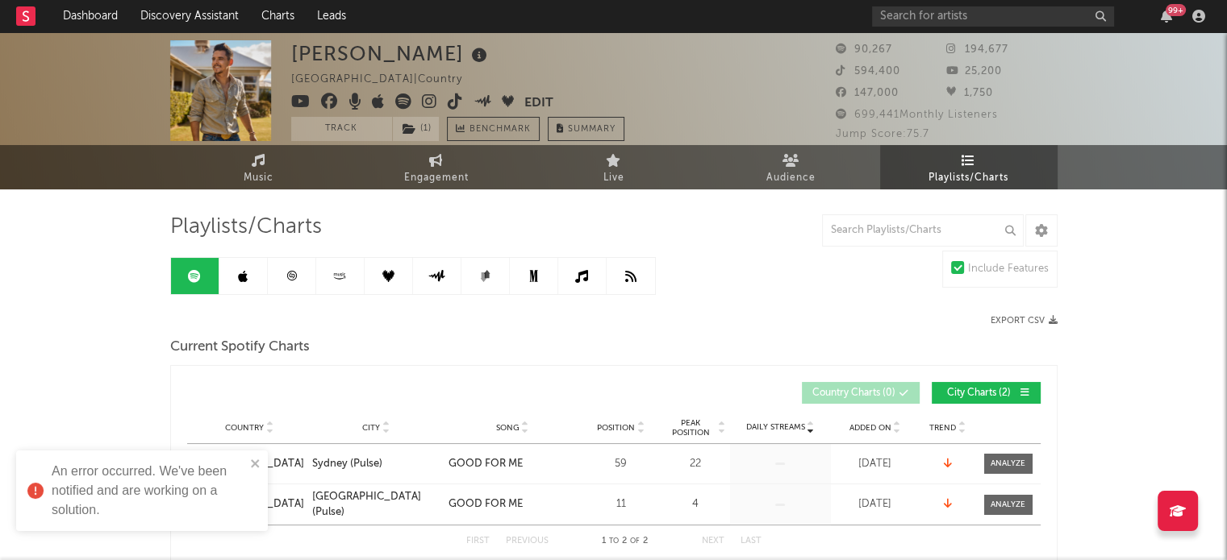
click at [240, 279] on icon at bounding box center [243, 276] width 10 height 13
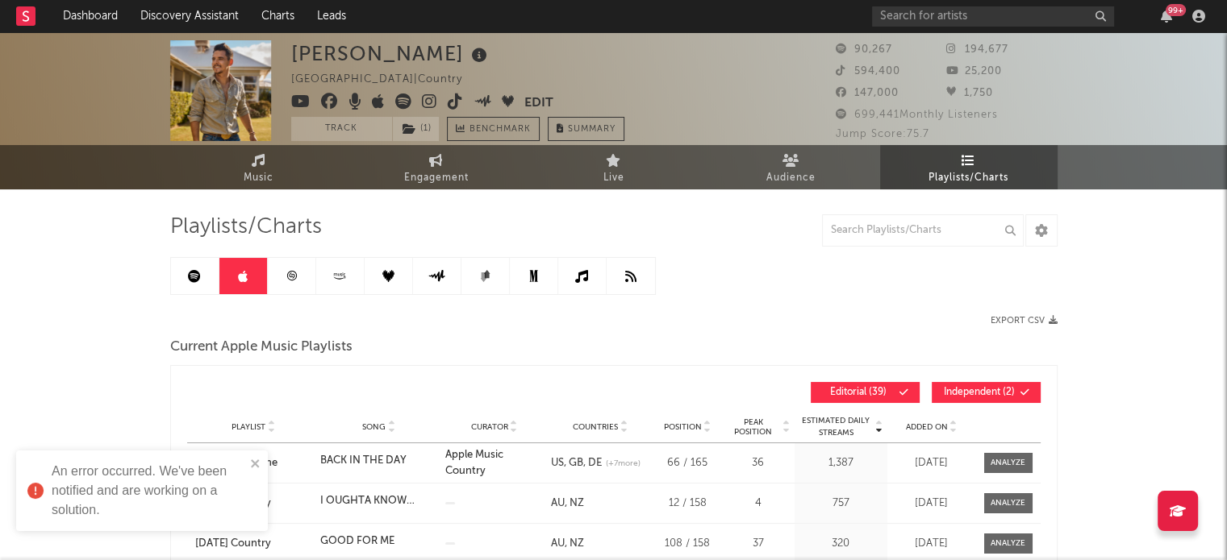
click at [252, 477] on div "An error occurred. We've been notified and are working on a solution." at bounding box center [142, 491] width 252 height 81
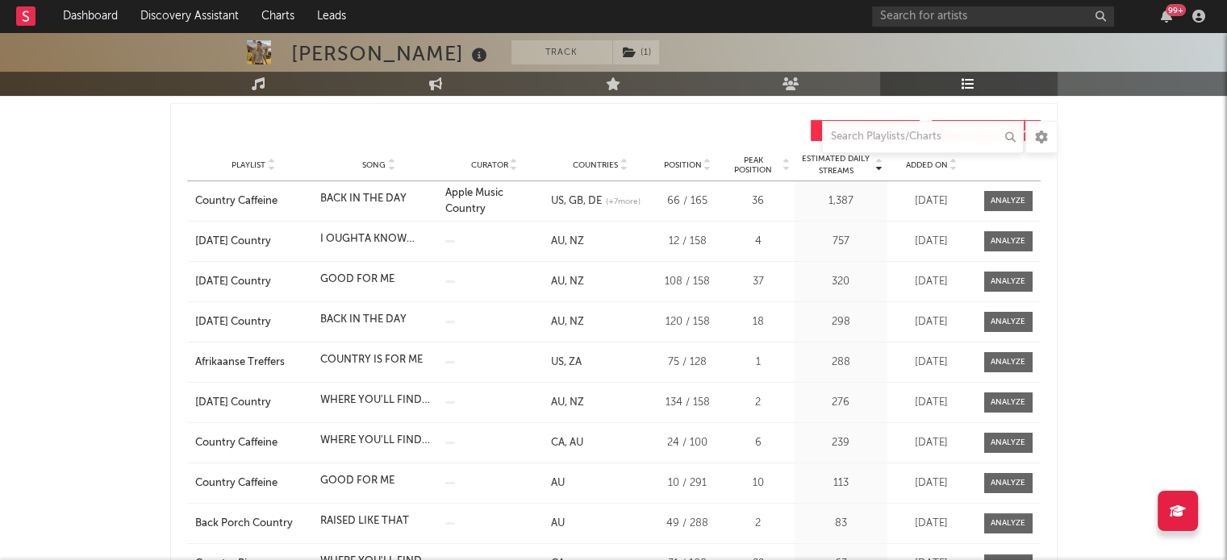
scroll to position [327, 0]
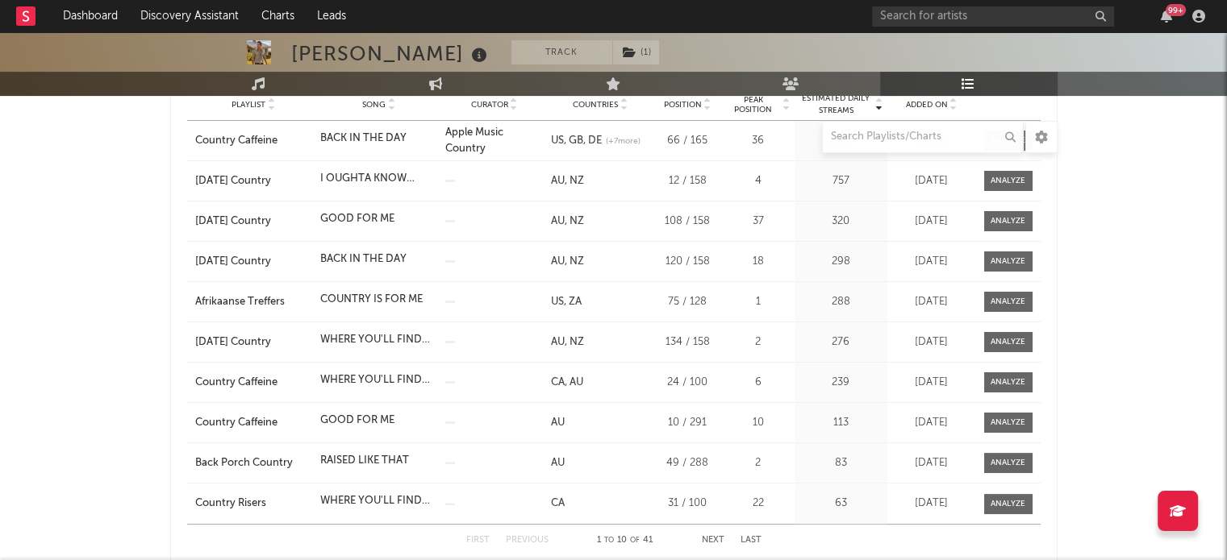
click at [384, 100] on span "Song" at bounding box center [373, 105] width 23 height 10
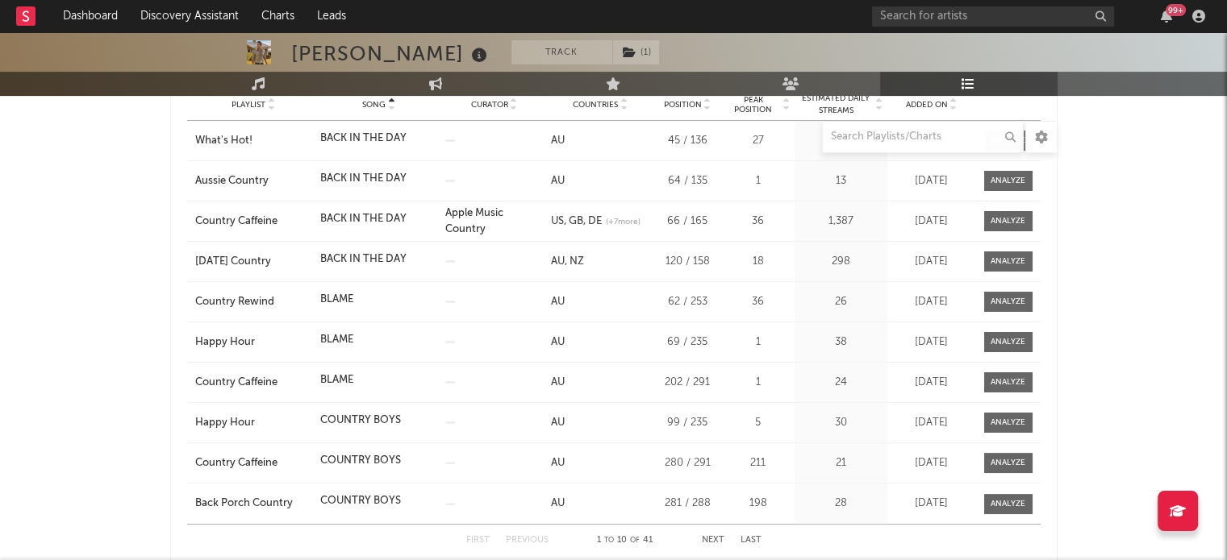
click at [384, 100] on span "Song" at bounding box center [373, 105] width 23 height 10
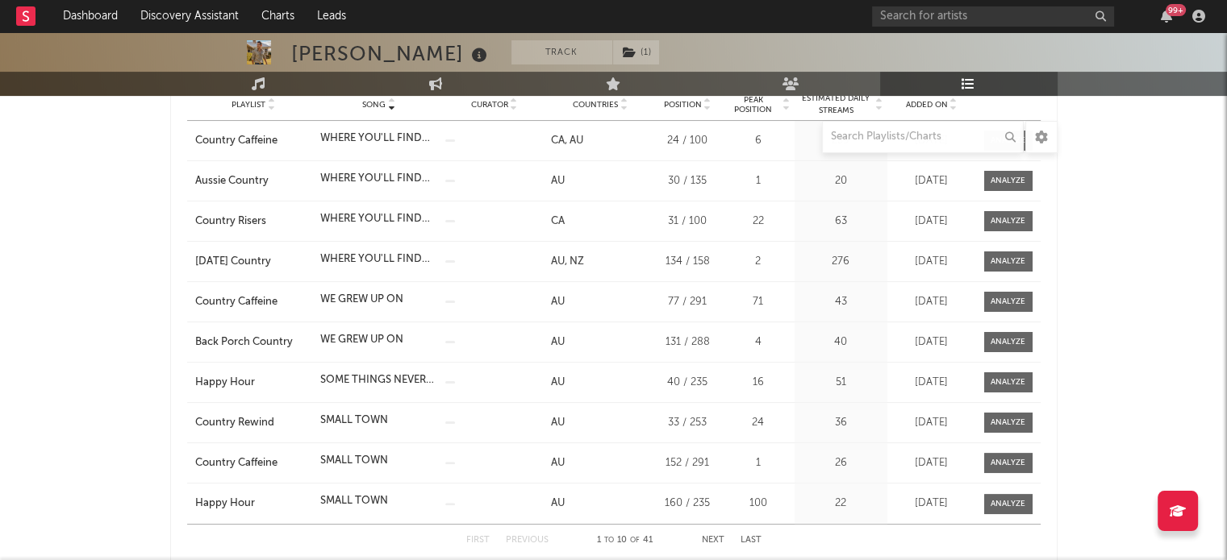
click at [384, 100] on span "Song" at bounding box center [373, 105] width 23 height 10
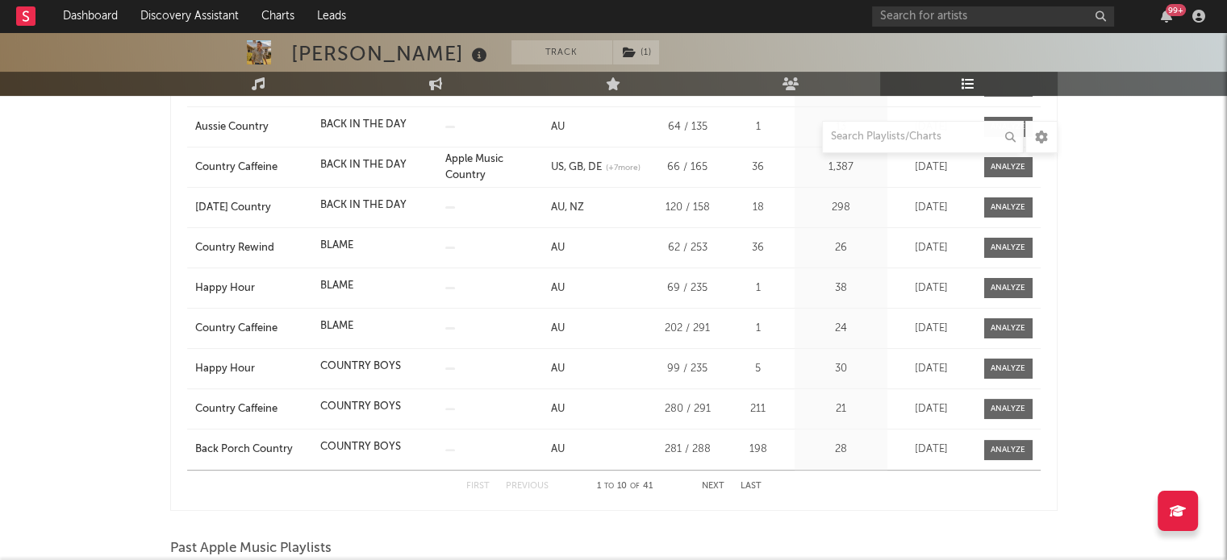
scroll to position [407, 0]
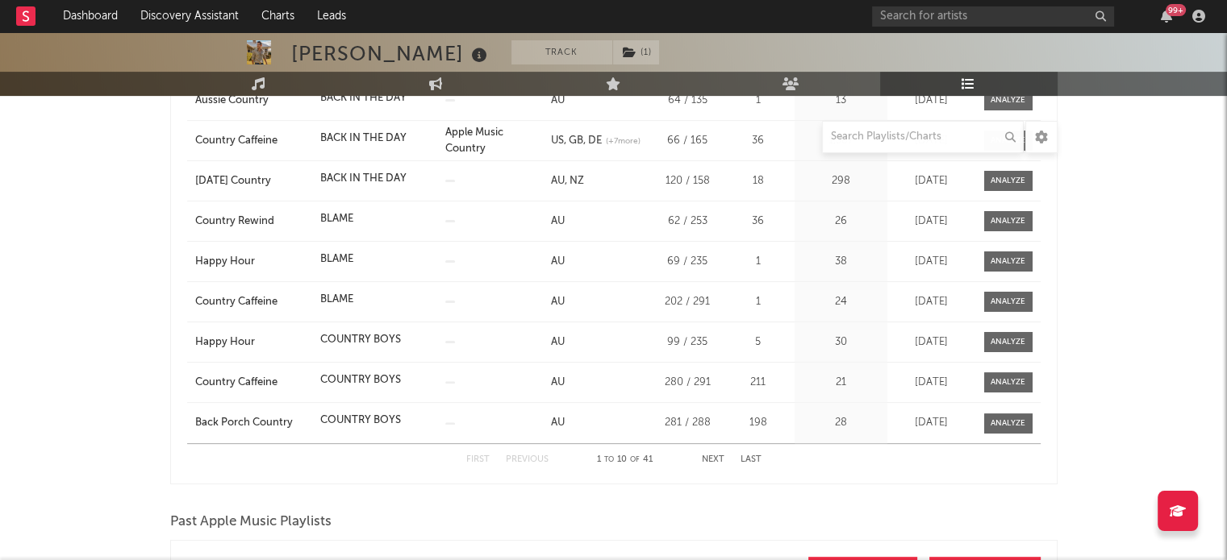
click at [714, 464] on div "First Previous 1 to 10 of 41 Next Last" at bounding box center [613, 459] width 295 height 31
click at [710, 459] on button "Next" at bounding box center [713, 460] width 23 height 9
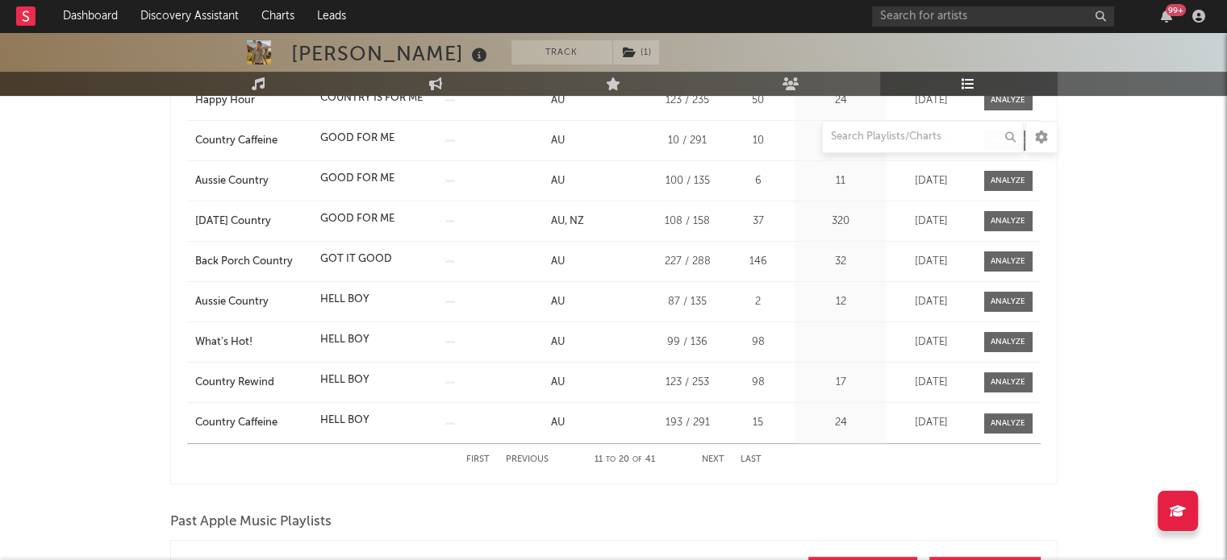
click at [710, 459] on button "Next" at bounding box center [713, 460] width 23 height 9
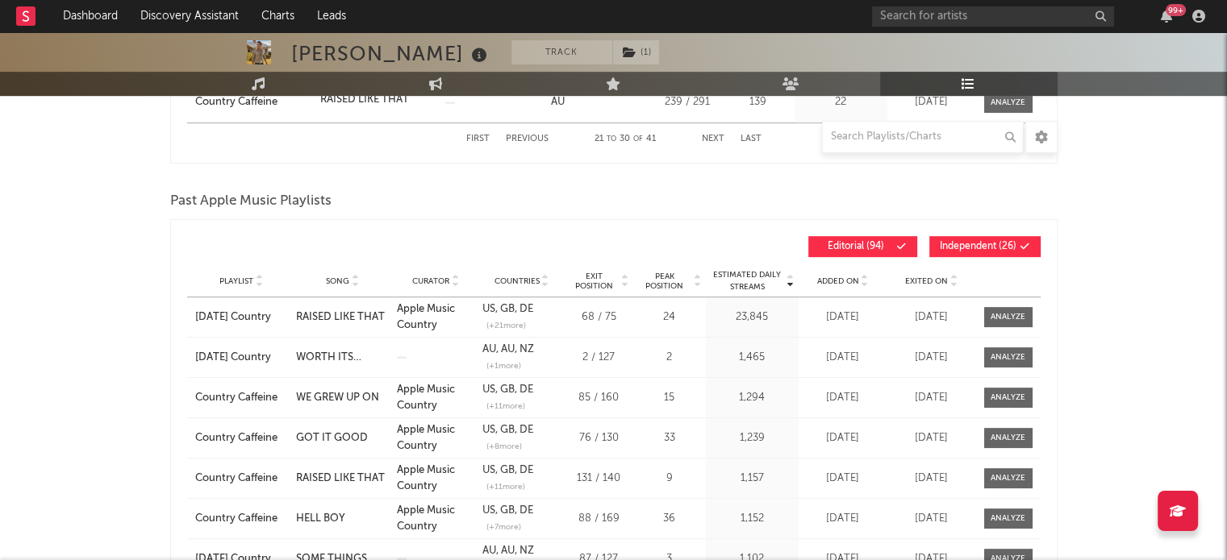
scroll to position [730, 0]
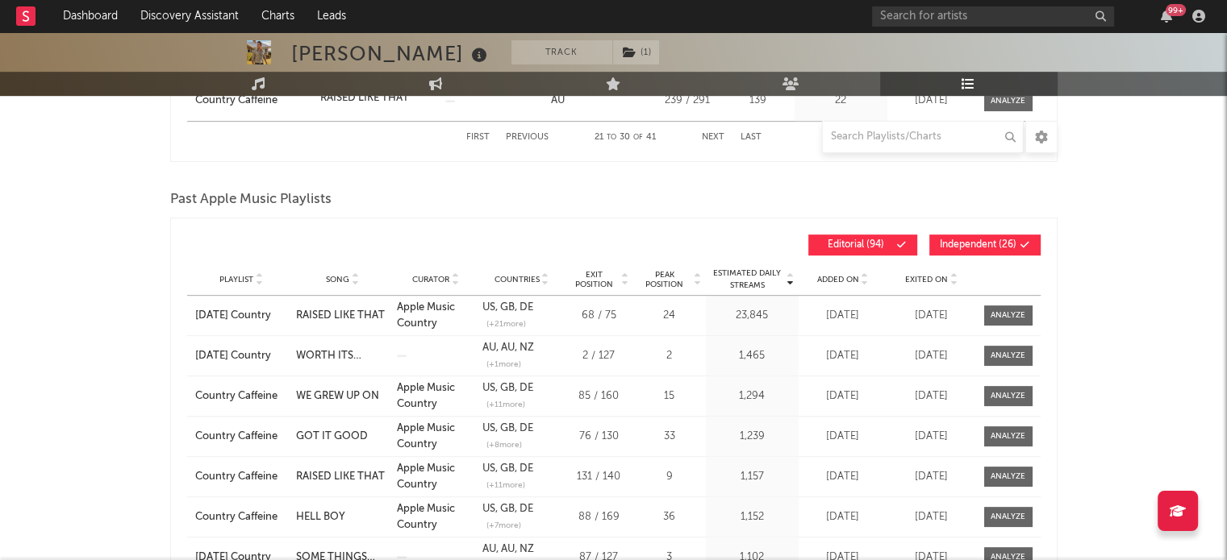
click at [351, 280] on icon at bounding box center [355, 283] width 8 height 6
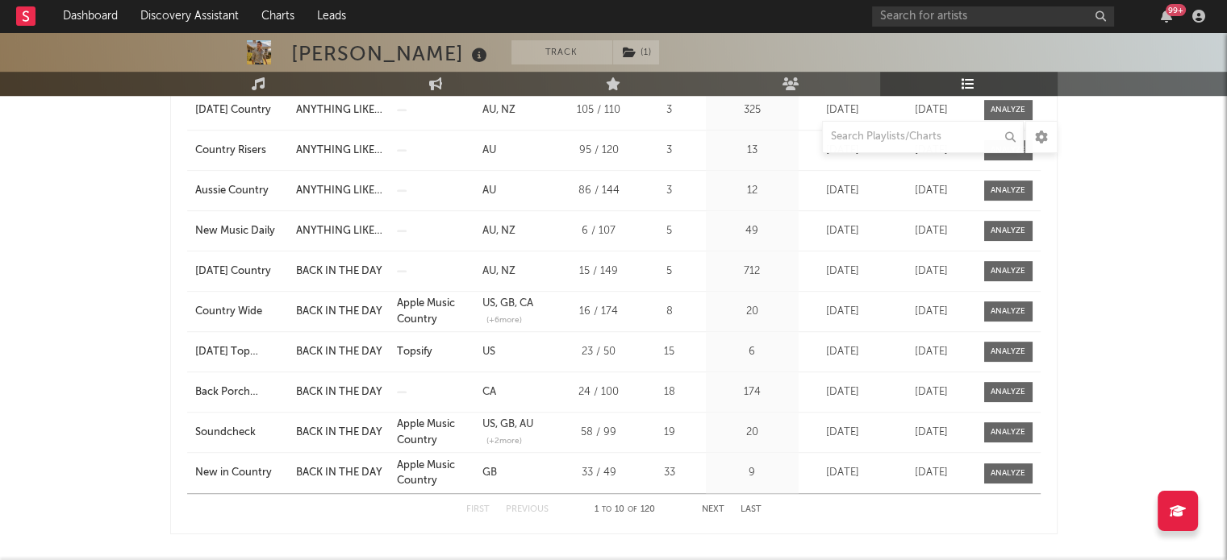
scroll to position [972, 0]
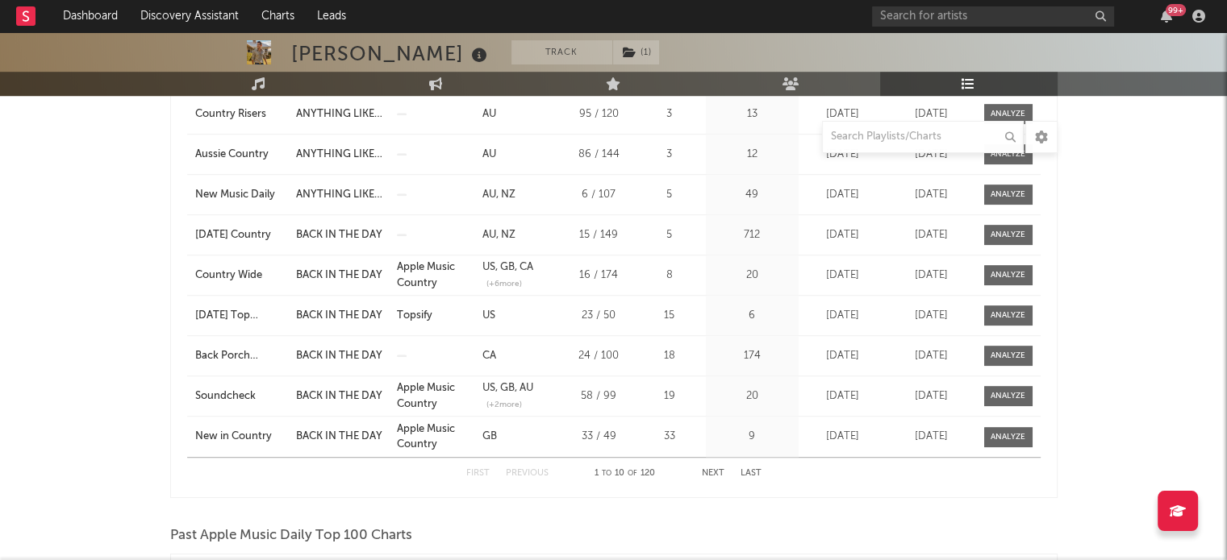
click at [709, 463] on div "First Previous 1 to 10 of 120 Next Last" at bounding box center [613, 473] width 295 height 31
click at [709, 464] on div "First Previous 1 to 10 of 120 Next Last" at bounding box center [613, 473] width 295 height 31
click at [703, 473] on button "Next" at bounding box center [713, 473] width 23 height 9
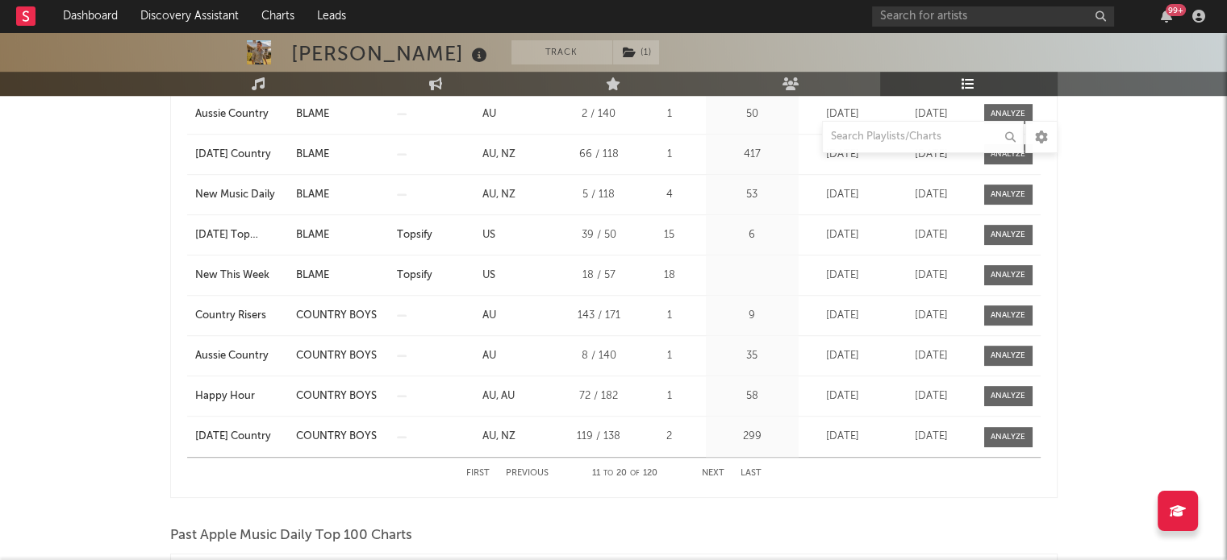
click at [703, 473] on button "Next" at bounding box center [713, 473] width 23 height 9
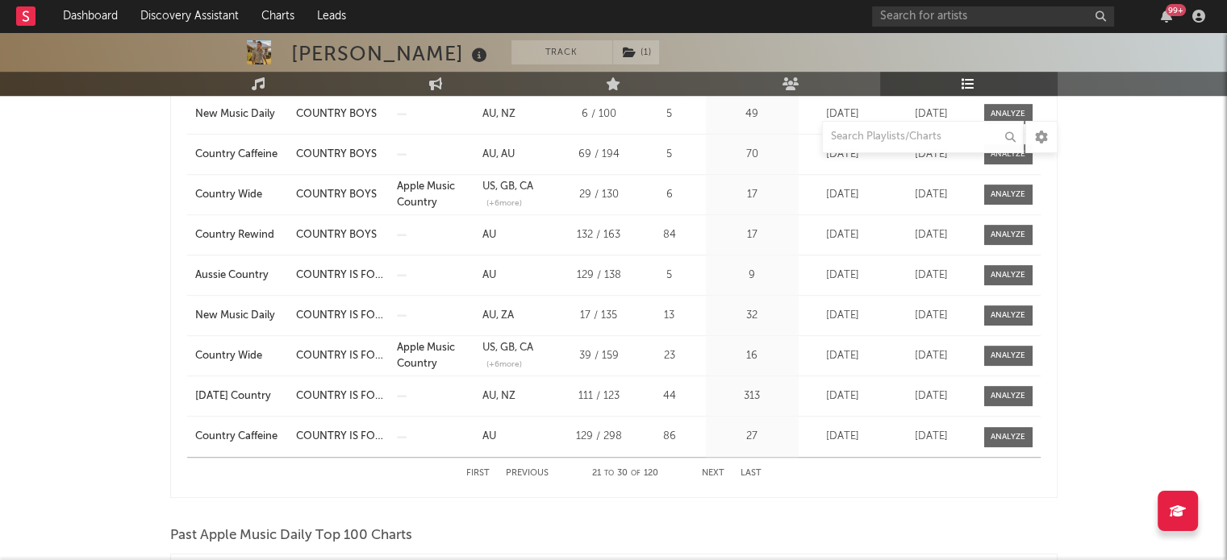
click at [703, 473] on button "Next" at bounding box center [713, 473] width 23 height 9
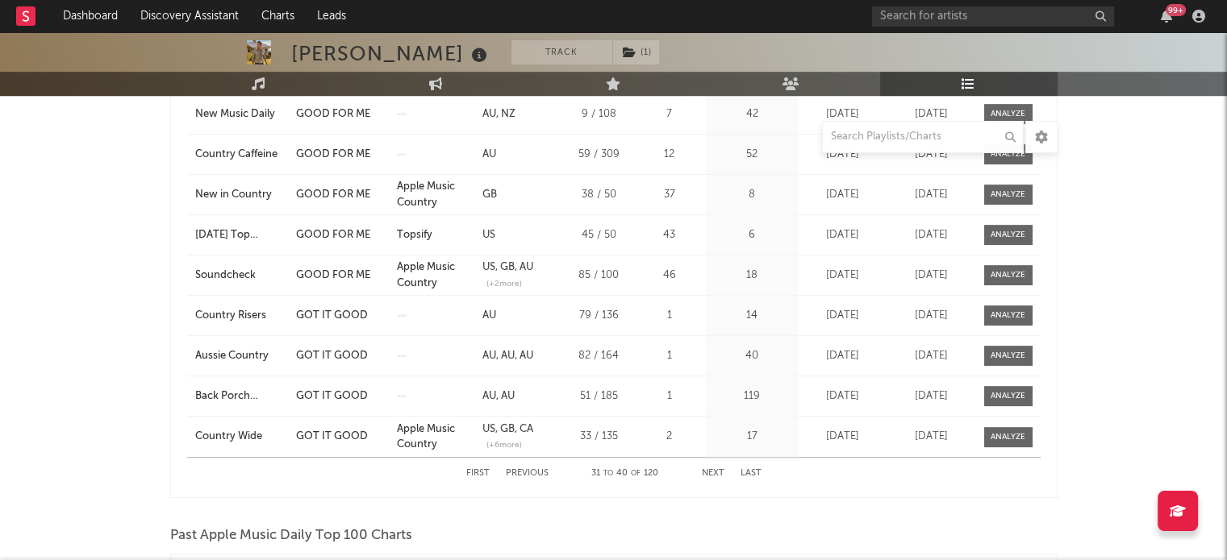
click at [703, 473] on button "Next" at bounding box center [713, 473] width 23 height 9
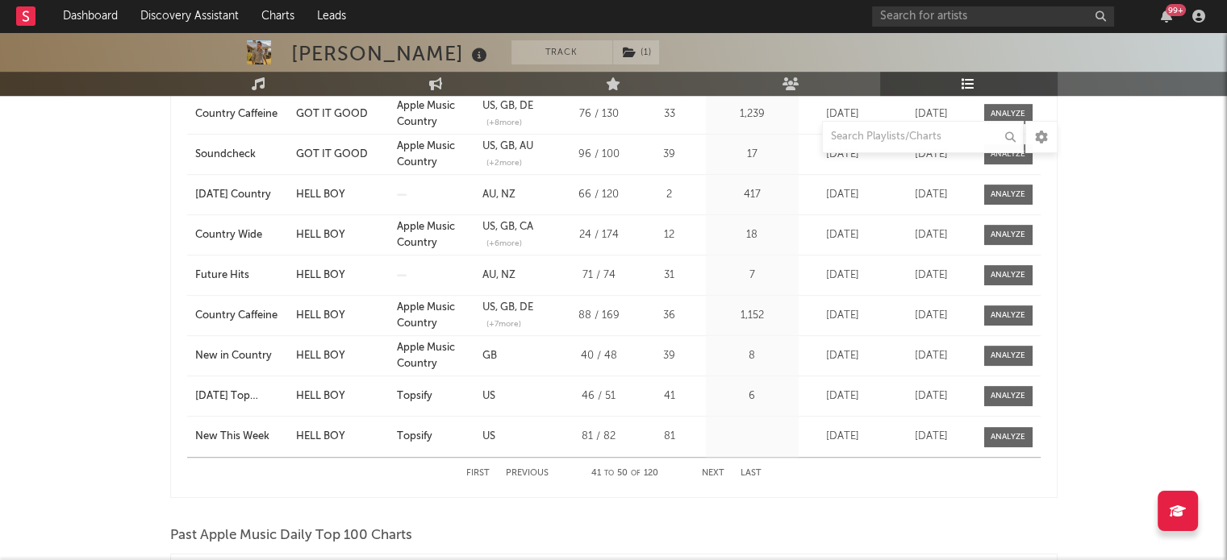
click at [703, 473] on button "Next" at bounding box center [713, 473] width 23 height 9
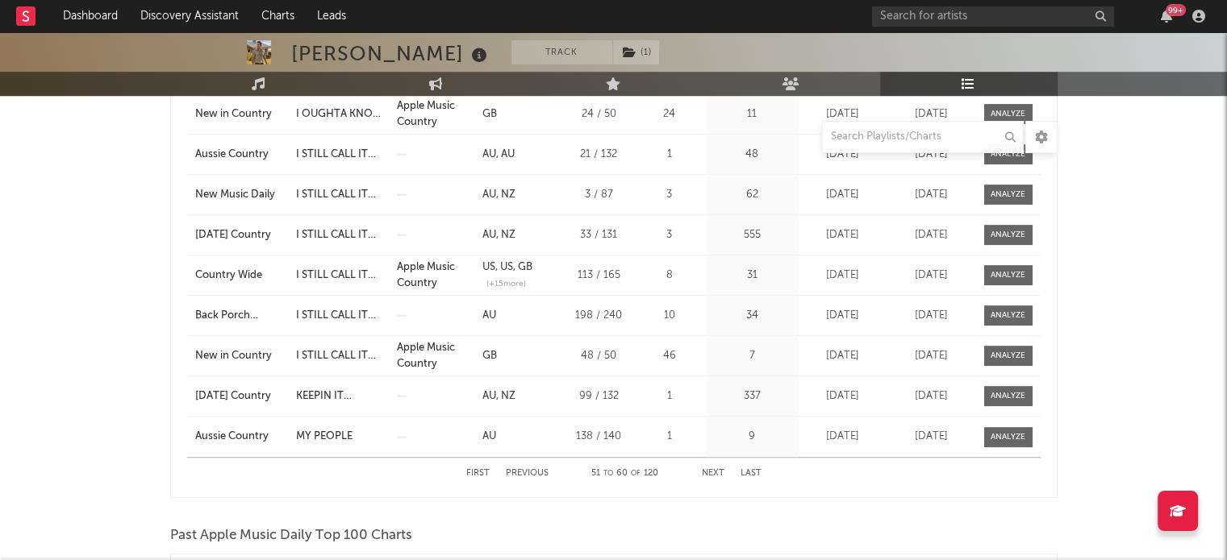
click at [703, 473] on button "Next" at bounding box center [713, 473] width 23 height 9
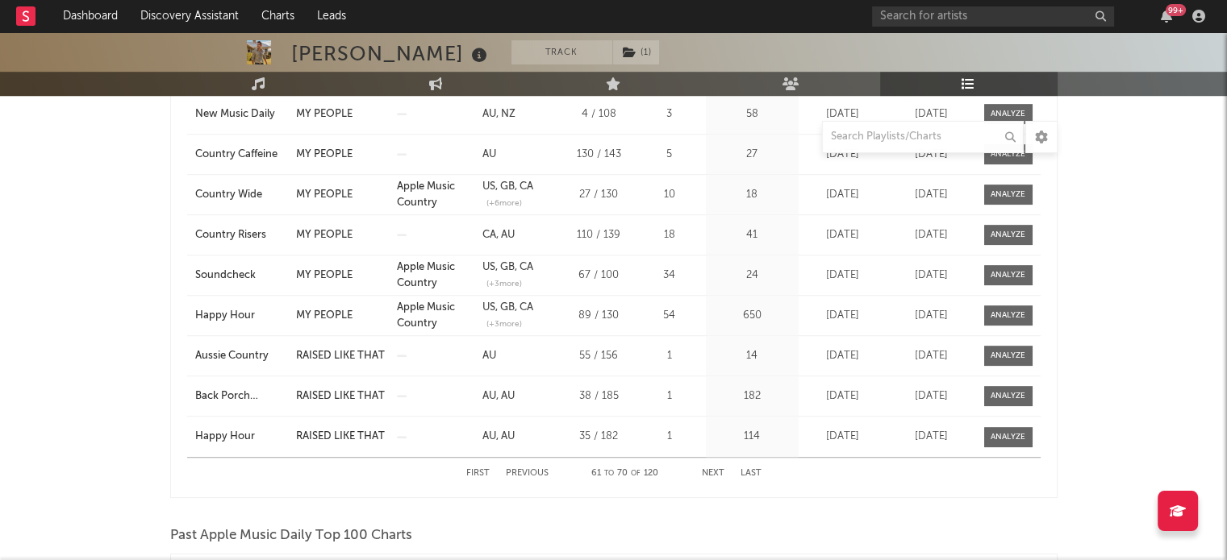
click at [703, 473] on button "Next" at bounding box center [713, 473] width 23 height 9
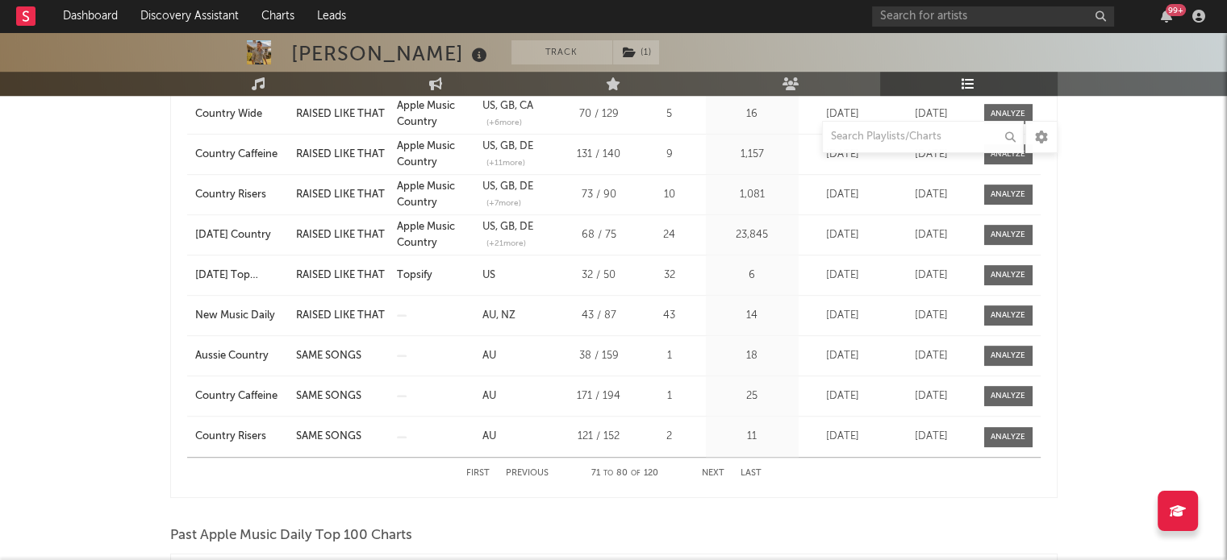
click at [703, 473] on button "Next" at bounding box center [713, 473] width 23 height 9
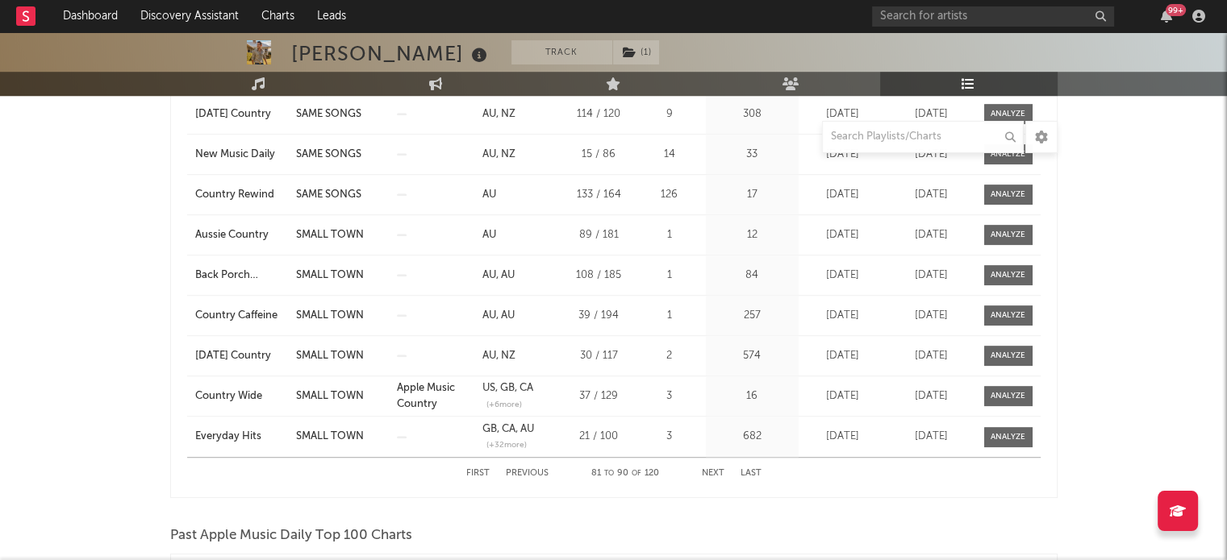
click at [531, 473] on button "Previous" at bounding box center [527, 473] width 43 height 9
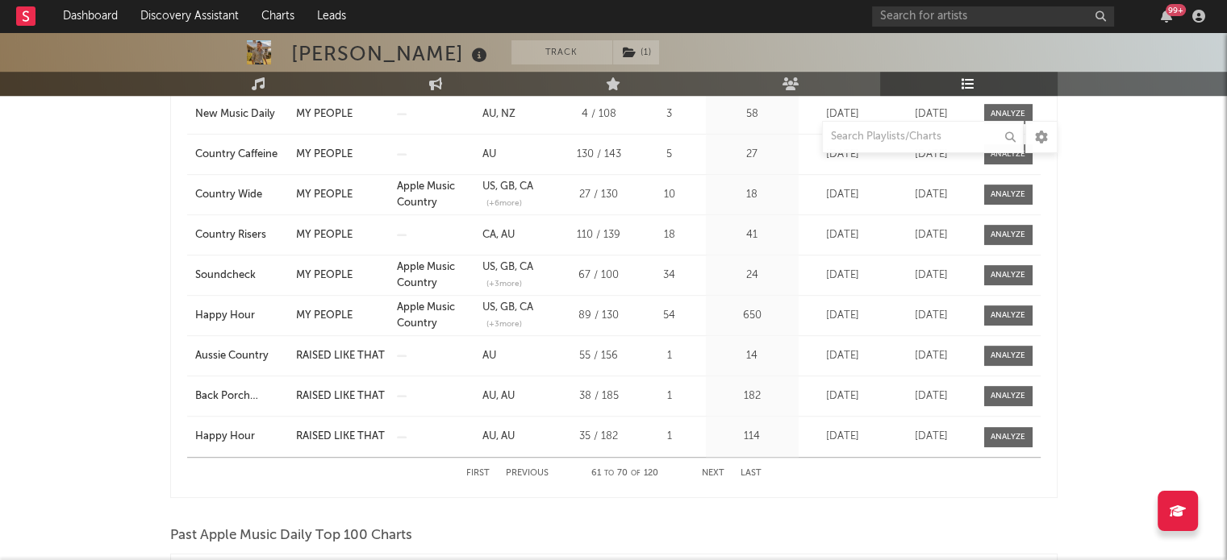
click at [531, 473] on button "Previous" at bounding box center [527, 473] width 43 height 9
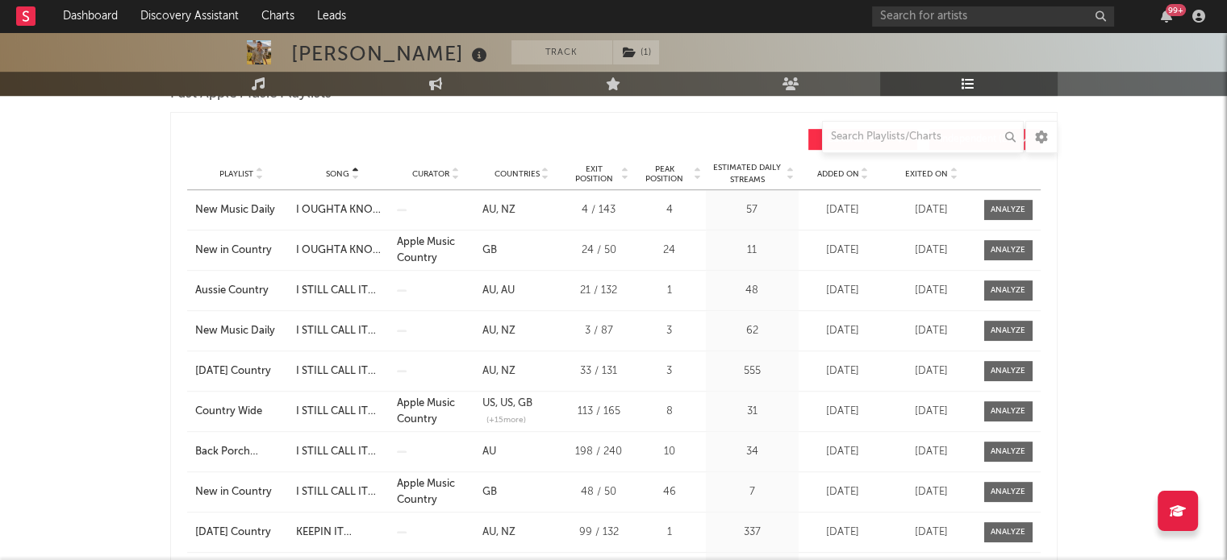
scroll to position [810, 0]
